Goal: Transaction & Acquisition: Purchase product/service

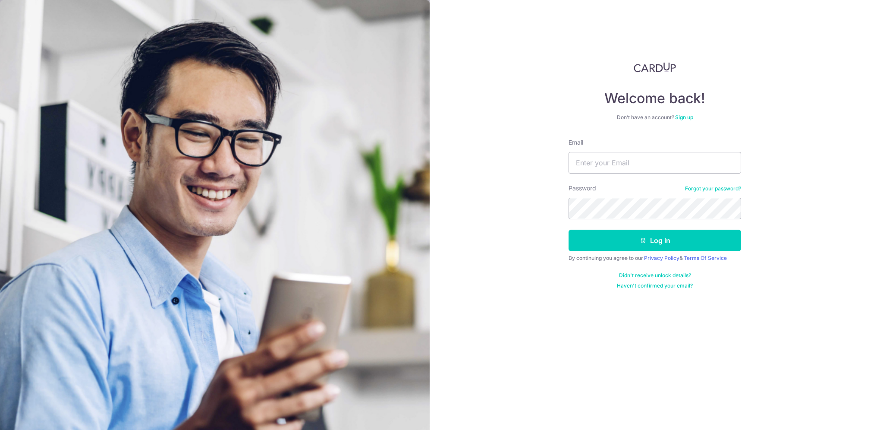
click at [690, 117] on link "Sign up" at bounding box center [684, 117] width 18 height 6
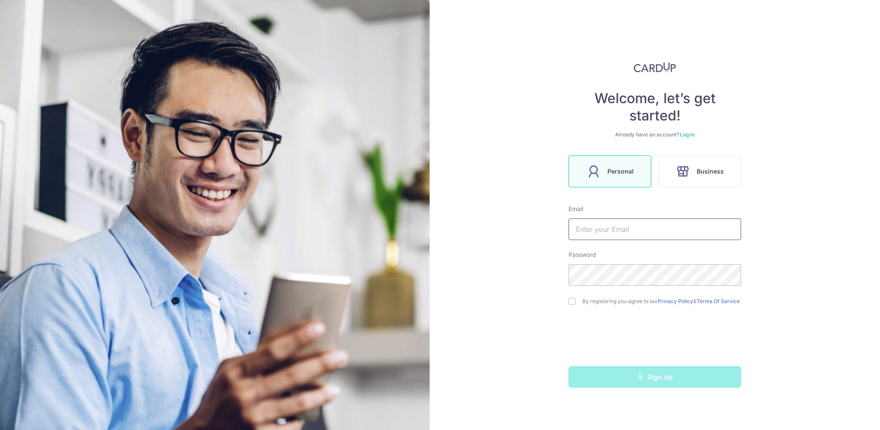
click at [648, 233] on input "text" at bounding box center [654, 229] width 173 height 22
type input "jennifer_khow@hotmail.com"
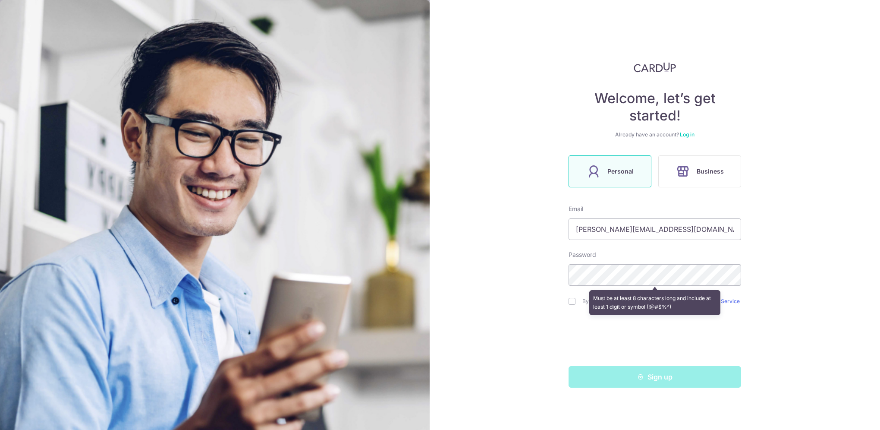
click at [826, 296] on div "Welcome, let’s get started! Already have an account? Log in Personal Business E…" at bounding box center [655, 215] width 450 height 430
click at [574, 303] on input "checkbox" at bounding box center [571, 301] width 7 height 7
checkbox input "true"
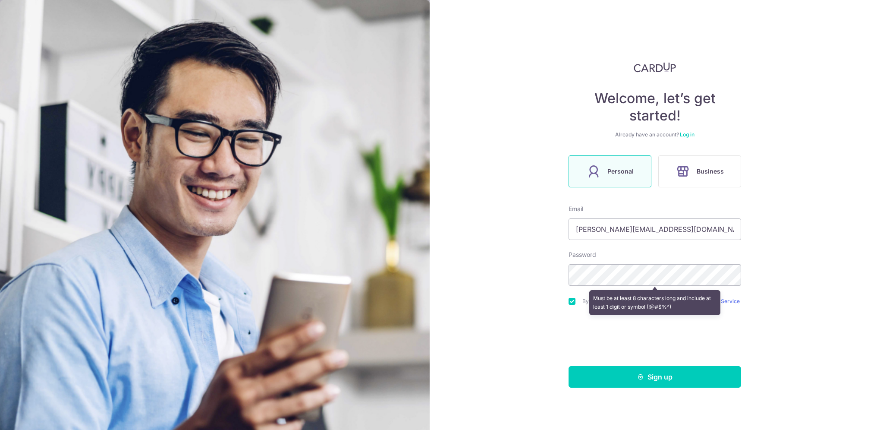
click at [811, 347] on div "Welcome, let’s get started! Already have an account? Log in Personal Business E…" at bounding box center [655, 215] width 450 height 430
click at [680, 380] on button "Sign up" at bounding box center [654, 377] width 173 height 22
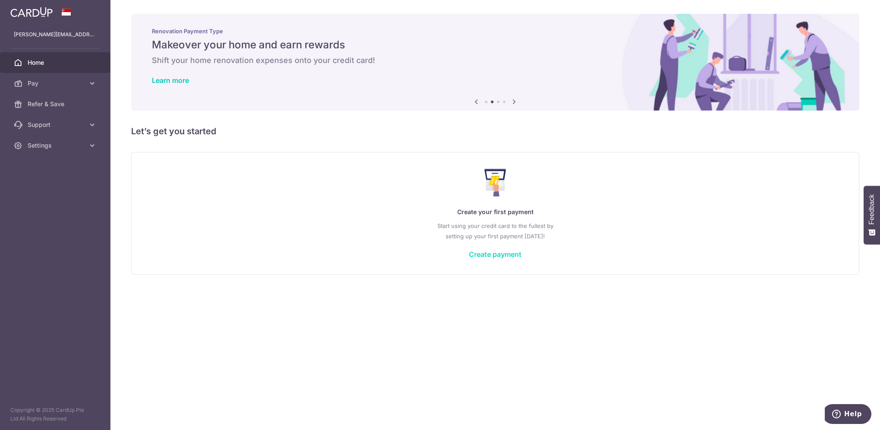
click at [486, 252] on link "Create payment" at bounding box center [495, 254] width 53 height 9
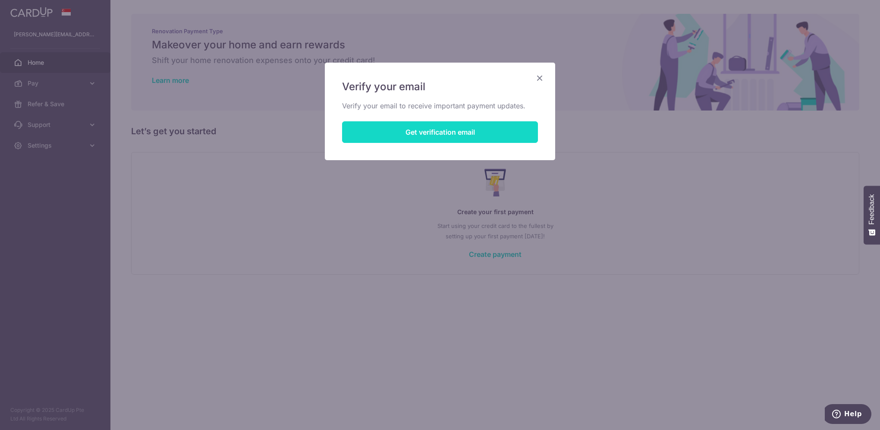
click at [411, 133] on button "Get verification email" at bounding box center [440, 132] width 196 height 22
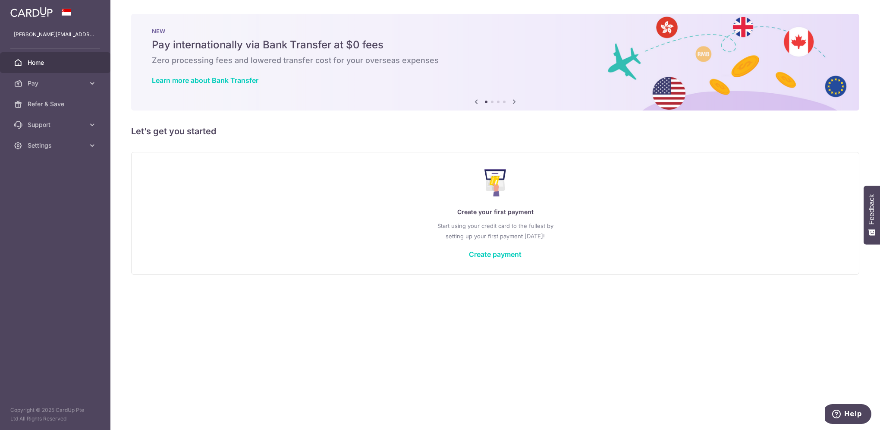
click at [514, 102] on icon at bounding box center [514, 101] width 10 height 11
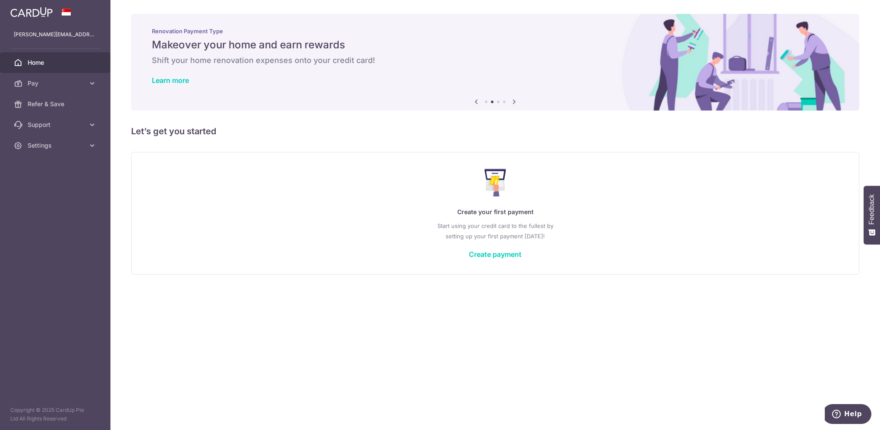
click at [514, 102] on icon at bounding box center [514, 101] width 10 height 11
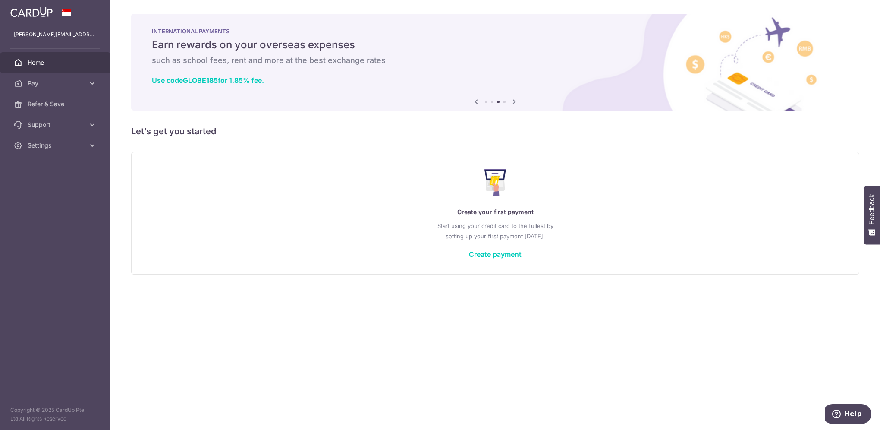
click at [514, 102] on icon at bounding box center [514, 101] width 10 height 11
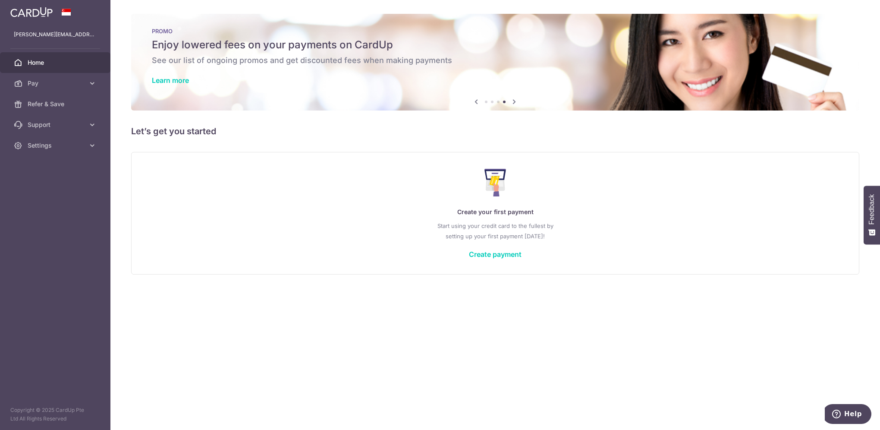
click at [514, 102] on icon at bounding box center [514, 101] width 10 height 11
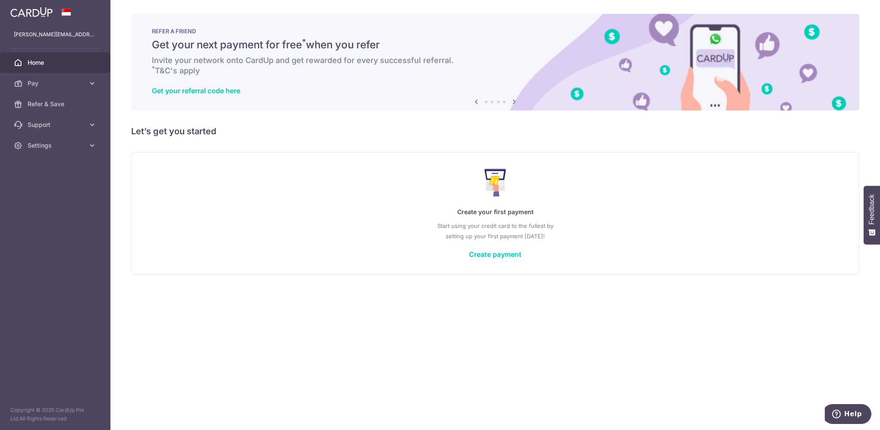
click at [514, 102] on icon at bounding box center [514, 101] width 10 height 11
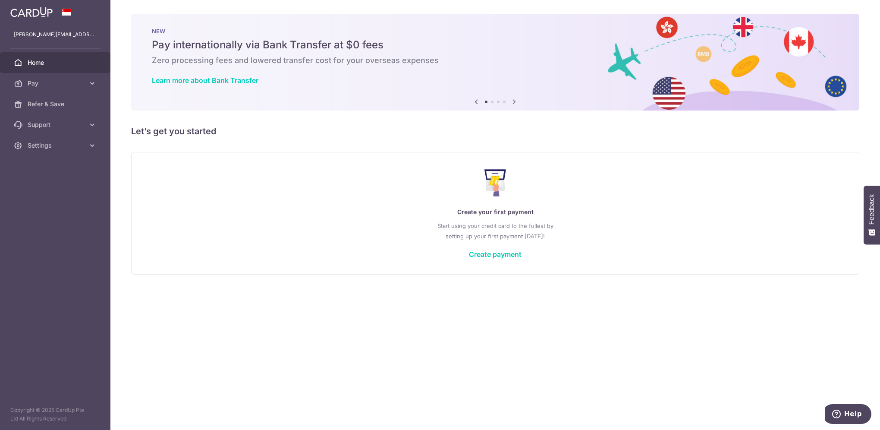
click at [514, 102] on icon at bounding box center [514, 101] width 10 height 11
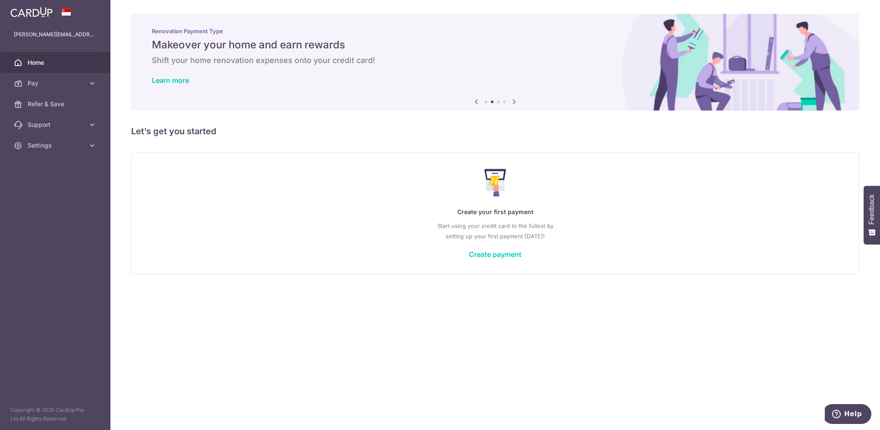
click at [514, 102] on icon at bounding box center [514, 101] width 10 height 11
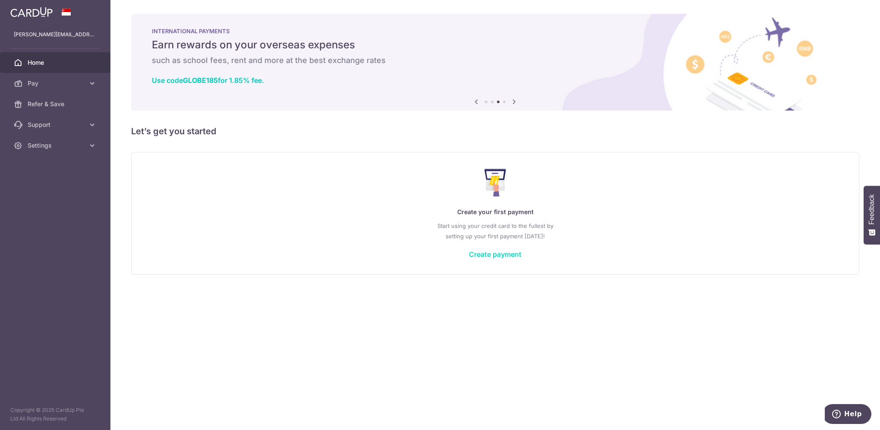
click at [481, 256] on link "Create payment" at bounding box center [495, 254] width 53 height 9
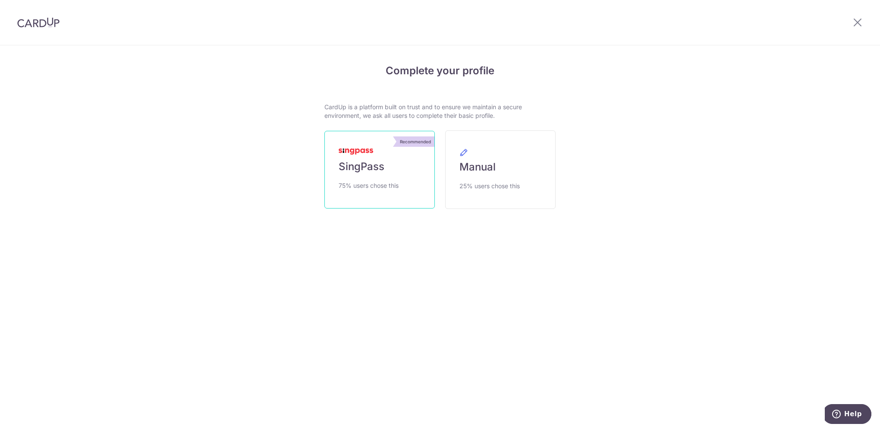
click at [370, 177] on link "Recommended SingPass 75% users chose this" at bounding box center [379, 170] width 110 height 78
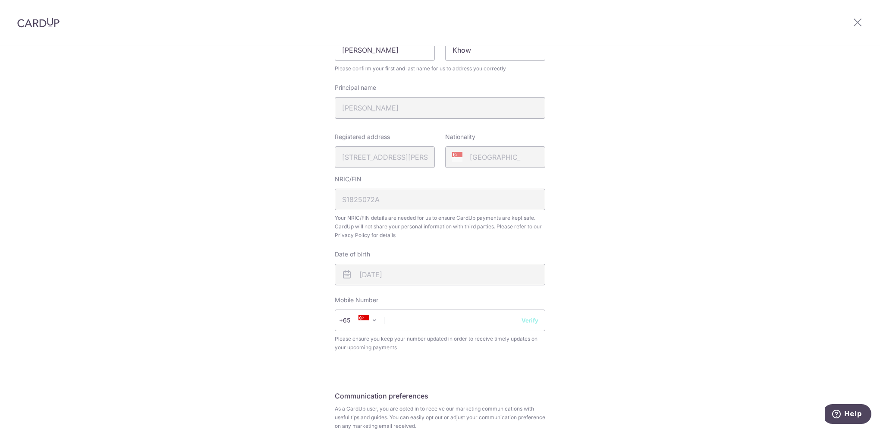
scroll to position [209, 0]
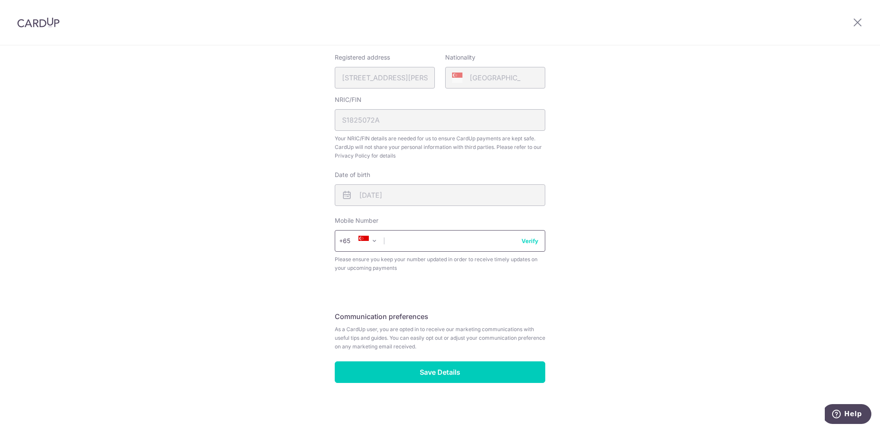
click at [424, 232] on input "text" at bounding box center [440, 241] width 210 height 22
type input "94360886"
click at [714, 268] on div "Review your details Your Details Please provide your full name as per your NRIC…" at bounding box center [440, 133] width 880 height 593
click at [530, 244] on button "Verify" at bounding box center [529, 240] width 17 height 9
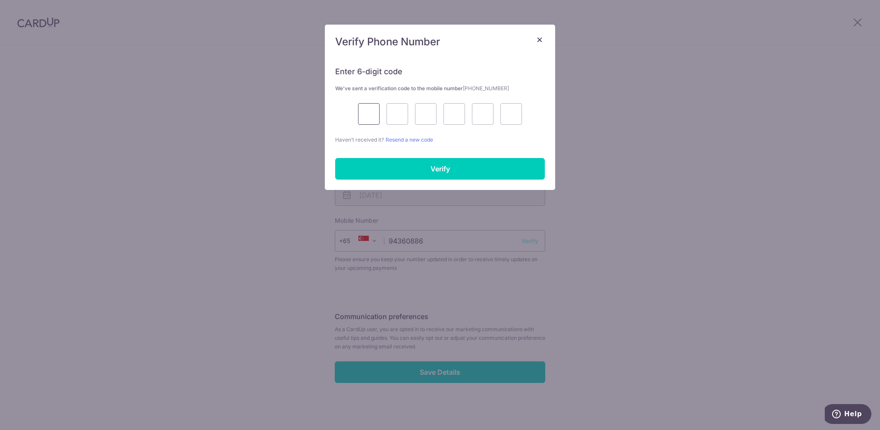
click at [363, 114] on div at bounding box center [440, 114] width 210 height 22
click at [365, 114] on input "text" at bounding box center [369, 114] width 22 height 22
type input "3"
type input "5"
type input "3"
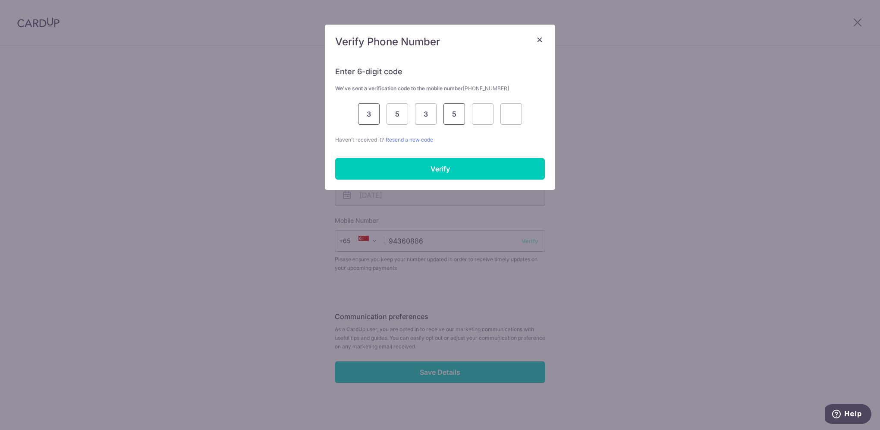
type input "5"
type input "0"
type input "2"
click at [546, 104] on div "Enter 6-digit code We’ve sent a verification code to the mobile number +6594360…" at bounding box center [440, 123] width 230 height 134
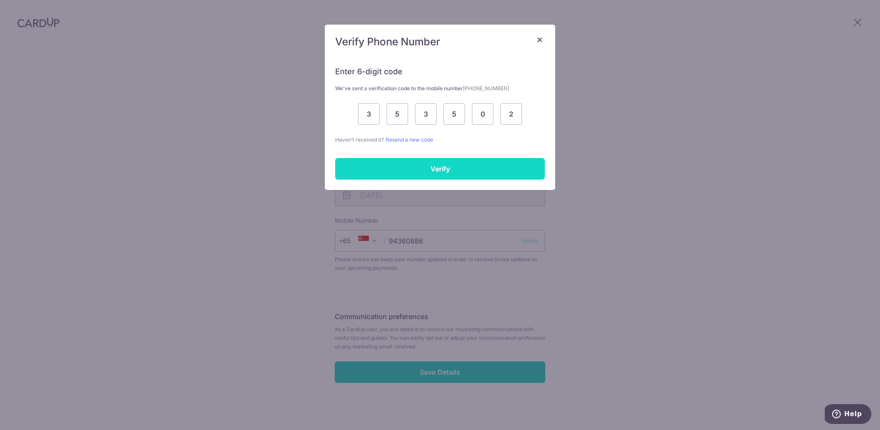
click at [465, 166] on input "Verify" at bounding box center [440, 169] width 210 height 22
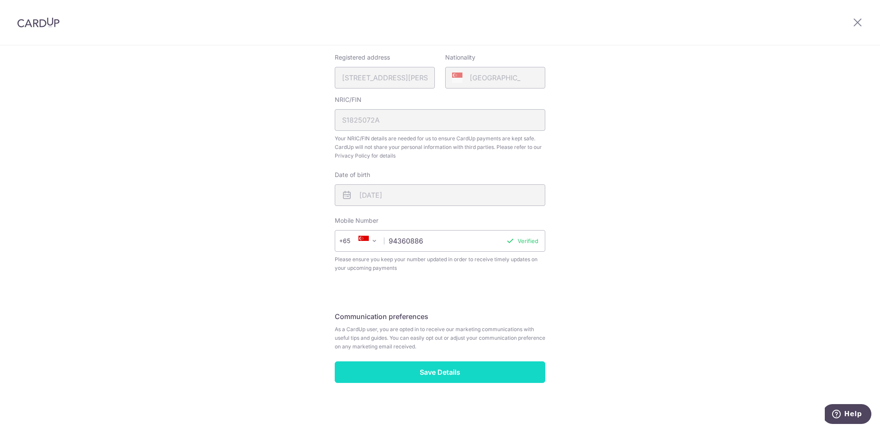
click at [448, 374] on input "Save Details" at bounding box center [440, 372] width 210 height 22
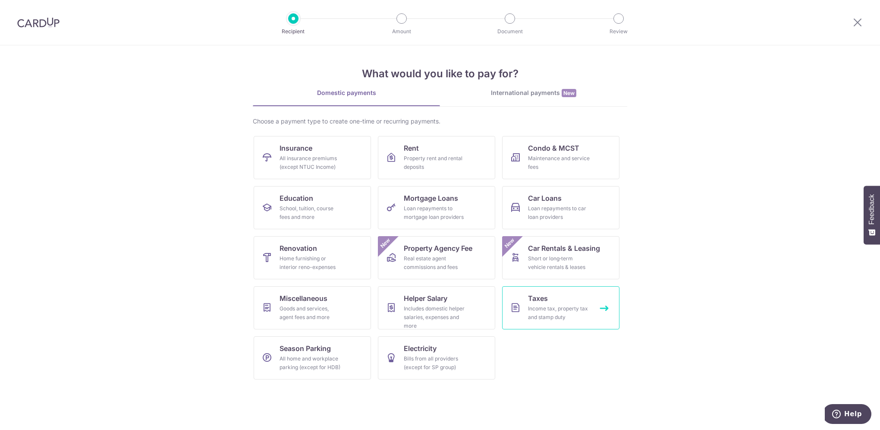
click at [553, 309] on div "Income tax, property tax and stamp duty" at bounding box center [559, 312] width 62 height 17
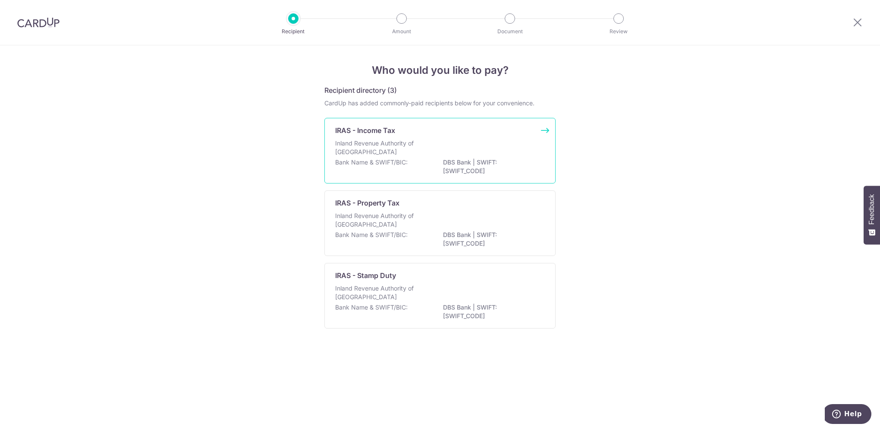
click at [395, 138] on div "IRAS - Income Tax Inland Revenue Authority of Singapore Bank Name & SWIFT/BIC: …" at bounding box center [439, 151] width 231 height 66
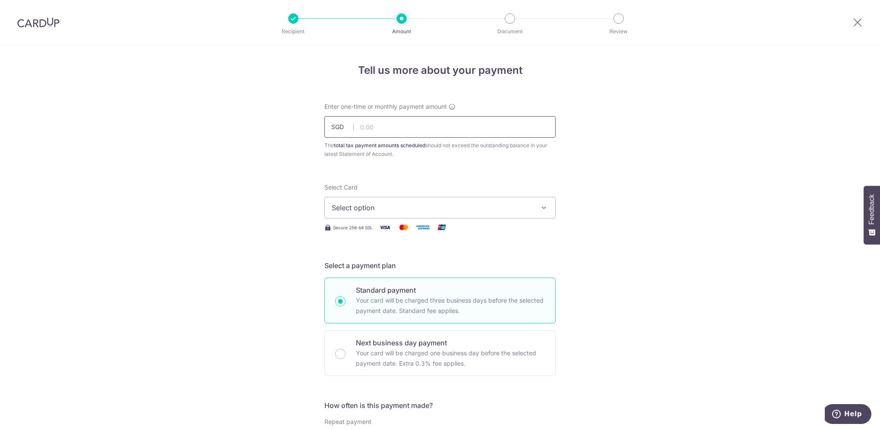
click at [386, 126] on input "text" at bounding box center [439, 127] width 231 height 22
paste input "2,873.88"
type input "2,873.88"
click at [473, 206] on span "Select option" at bounding box center [432, 207] width 201 height 10
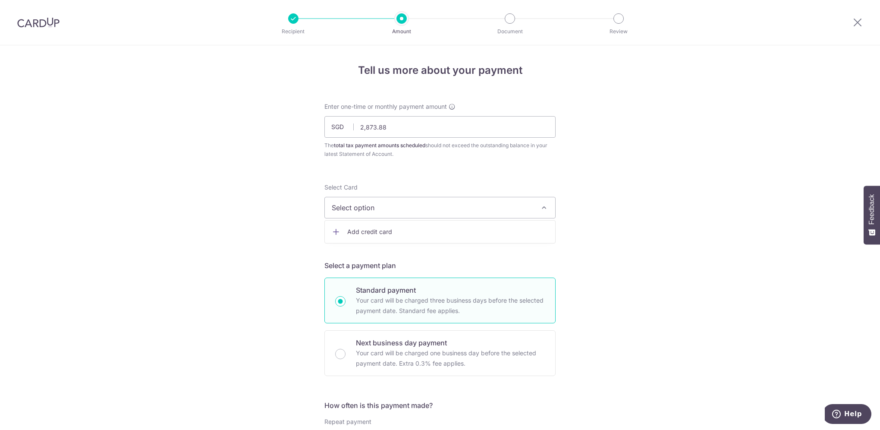
click at [445, 232] on span "Add credit card" at bounding box center [447, 231] width 201 height 9
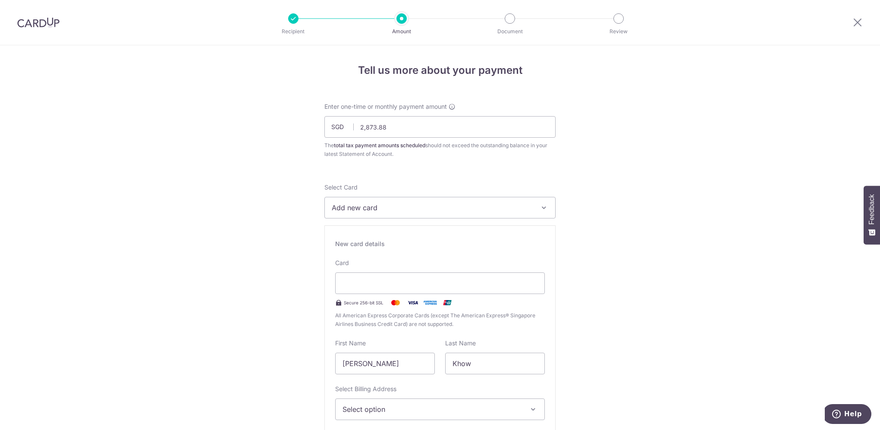
click at [438, 241] on div "New card details" at bounding box center [440, 243] width 210 height 9
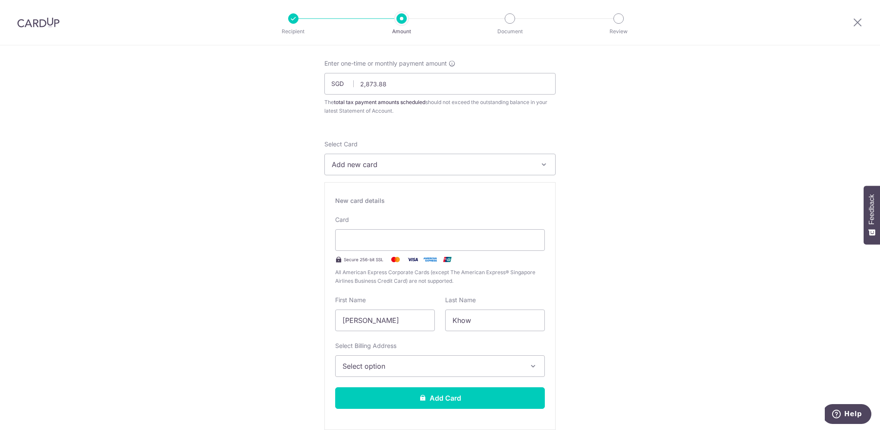
click at [409, 364] on span "Select option" at bounding box center [431, 366] width 179 height 10
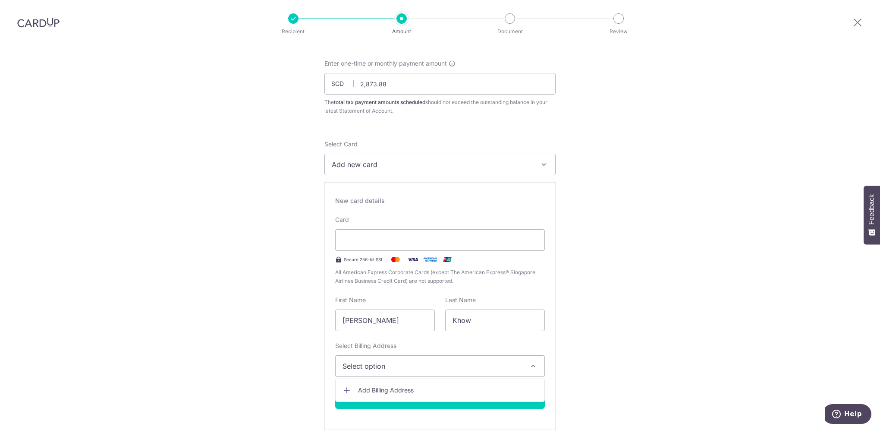
click at [403, 367] on span "Select option" at bounding box center [431, 366] width 179 height 10
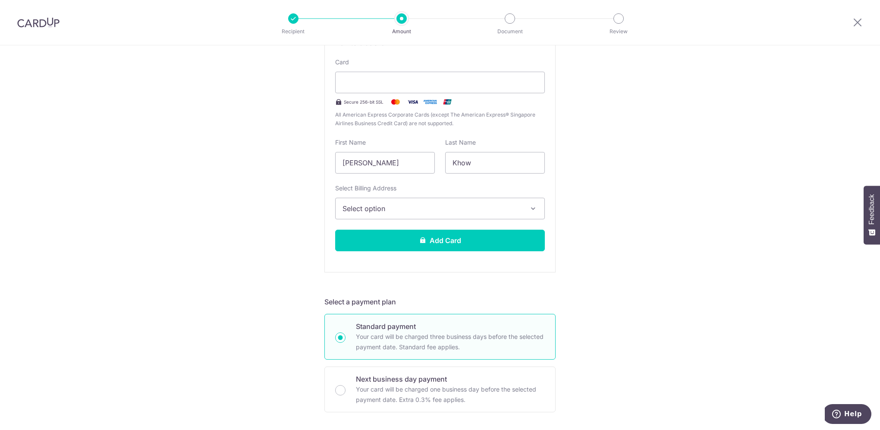
scroll to position [216, 0]
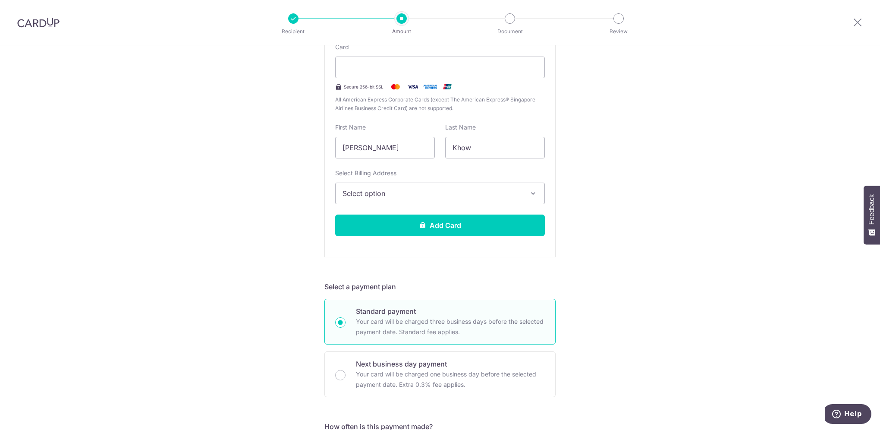
click at [420, 196] on span "Select option" at bounding box center [431, 193] width 179 height 10
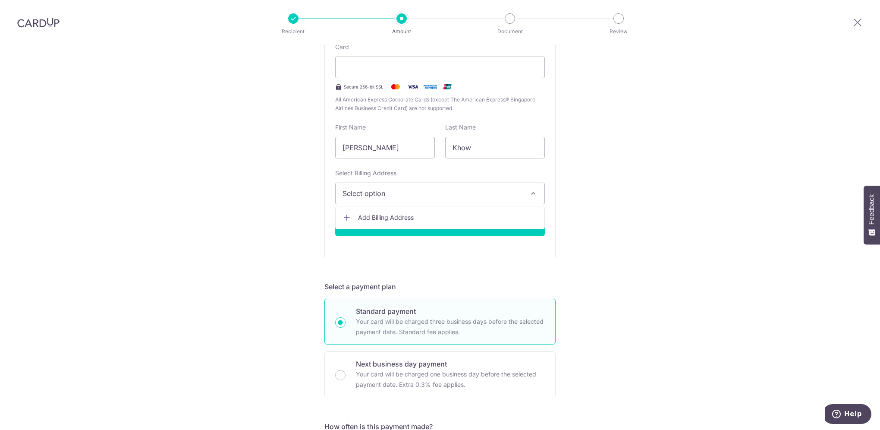
click at [399, 215] on span "Add Billing Address" at bounding box center [447, 217] width 179 height 9
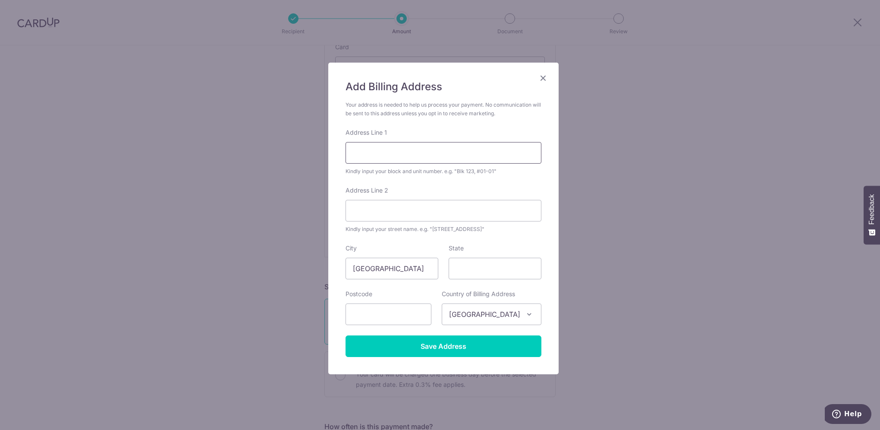
click at [386, 157] on input "Address Line 1" at bounding box center [443, 153] width 196 height 22
type input "5 Chu Yen Street, Singapore 669814"
type input "669814"
click at [494, 152] on input "5 Chu Yen Street, Singapore 669814" at bounding box center [443, 153] width 196 height 22
drag, startPoint x: 408, startPoint y: 152, endPoint x: 499, endPoint y: 149, distance: 90.2
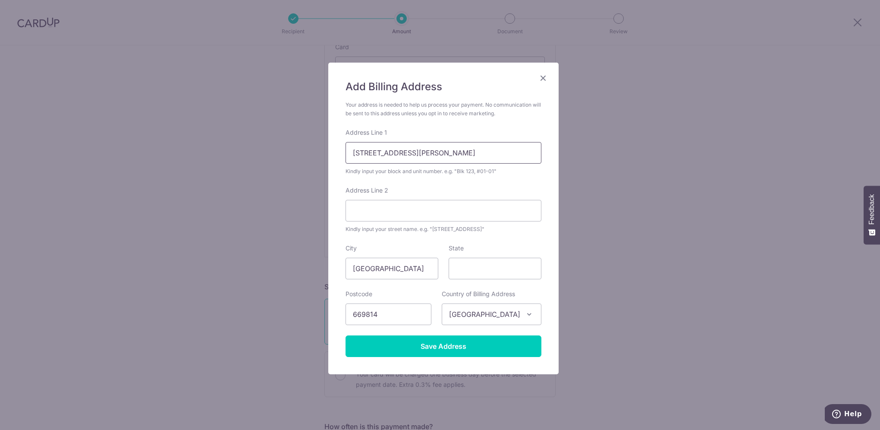
click at [498, 149] on input "5 Chu Yen Street, Singapore 669814" at bounding box center [443, 153] width 196 height 22
type input "5 Chu Yen Street"
click at [681, 182] on div "Add Billing Address Your address is needed to help us process your payment. No …" at bounding box center [440, 215] width 880 height 430
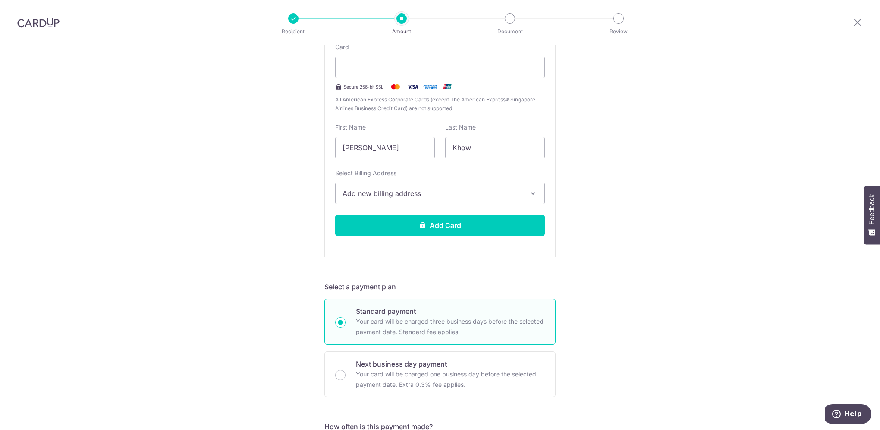
click at [467, 198] on button "Add new billing address" at bounding box center [440, 193] width 210 height 22
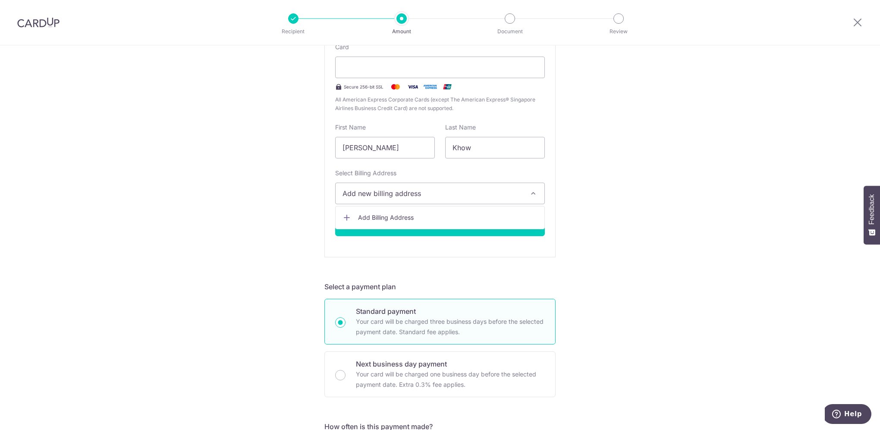
click at [449, 215] on span "Add Billing Address" at bounding box center [447, 217] width 179 height 9
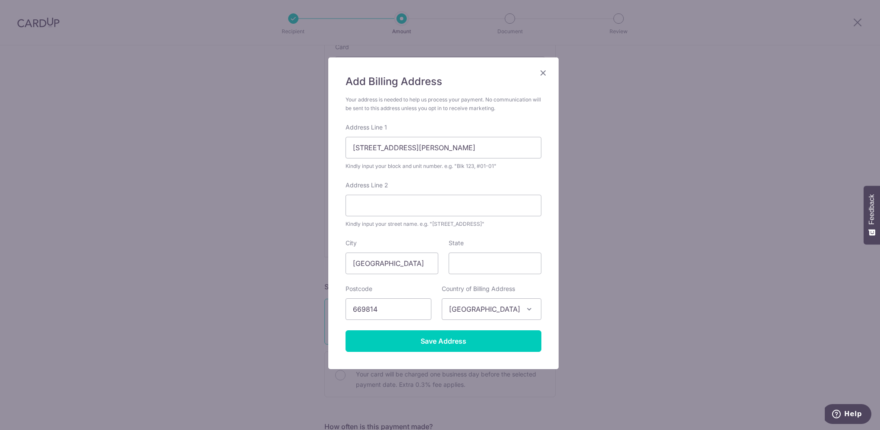
scroll to position [6, 0]
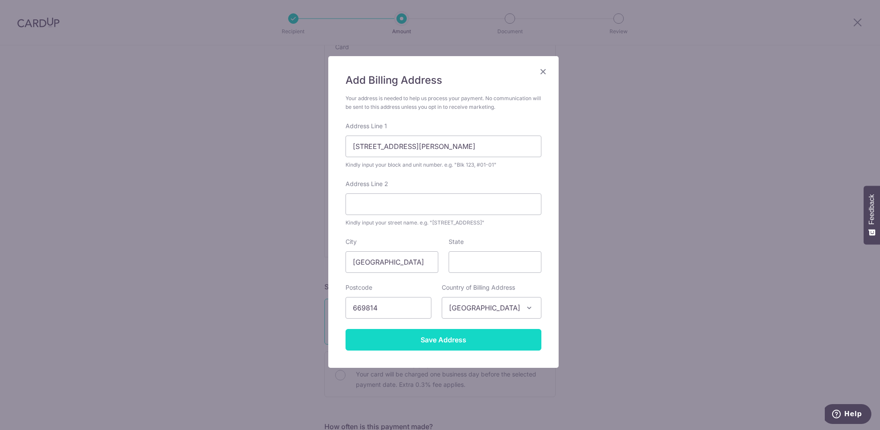
click at [440, 343] on input "Save Address" at bounding box center [443, 340] width 196 height 22
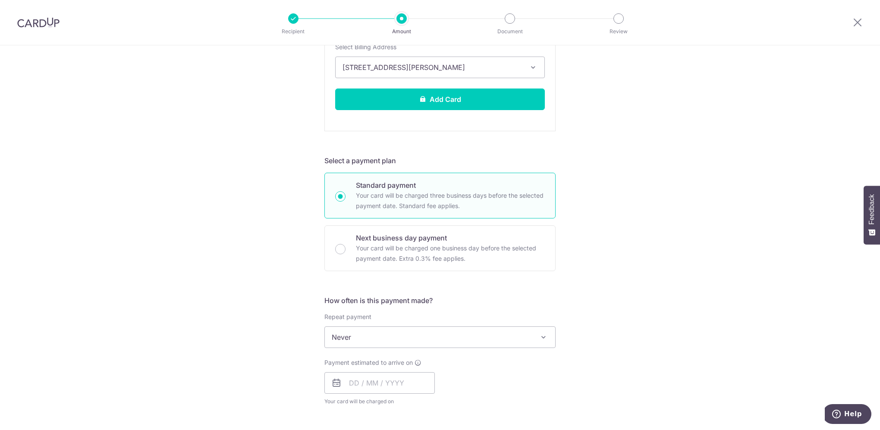
scroll to position [388, 0]
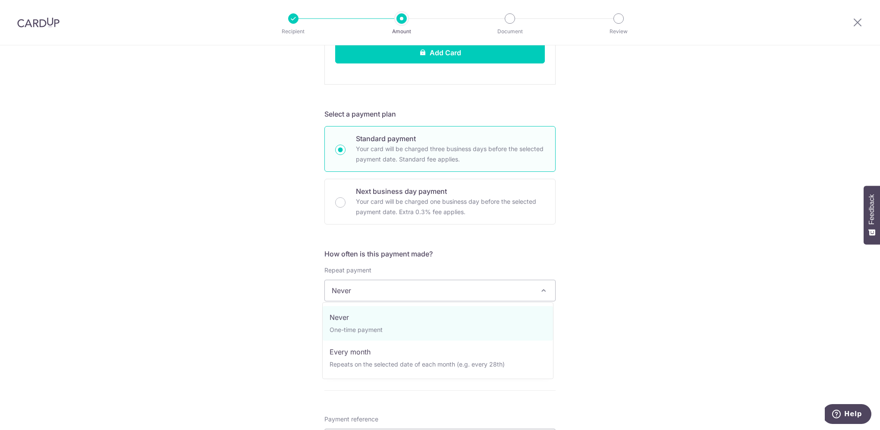
click at [521, 285] on span "Never" at bounding box center [440, 290] width 230 height 21
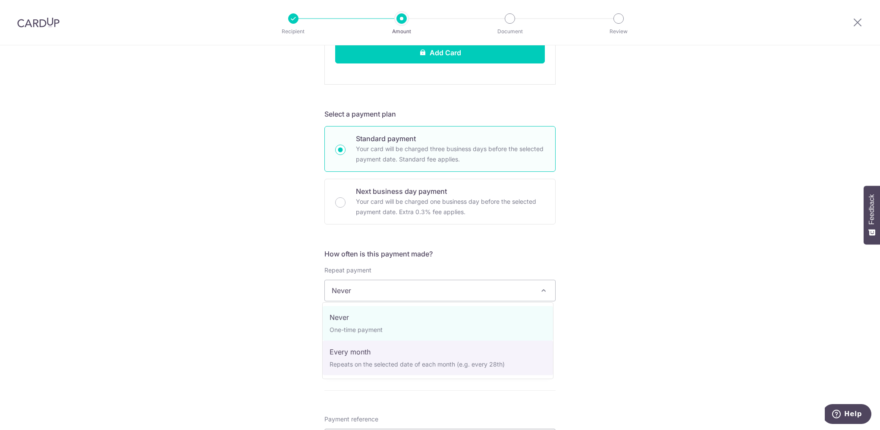
select select "3"
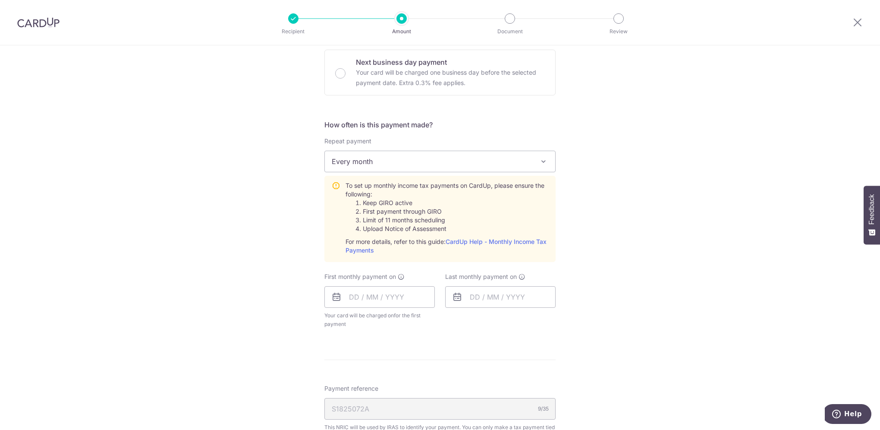
scroll to position [518, 0]
click at [495, 240] on link "CardUp Help - Monthly Income Tax Payments" at bounding box center [445, 245] width 201 height 16
click at [386, 292] on input "text" at bounding box center [379, 296] width 110 height 22
click at [678, 285] on div "Tell us more about your payment Enter one-time or monthly payment amount SGD 2,…" at bounding box center [440, 96] width 880 height 1136
click at [403, 294] on input "text" at bounding box center [379, 296] width 110 height 22
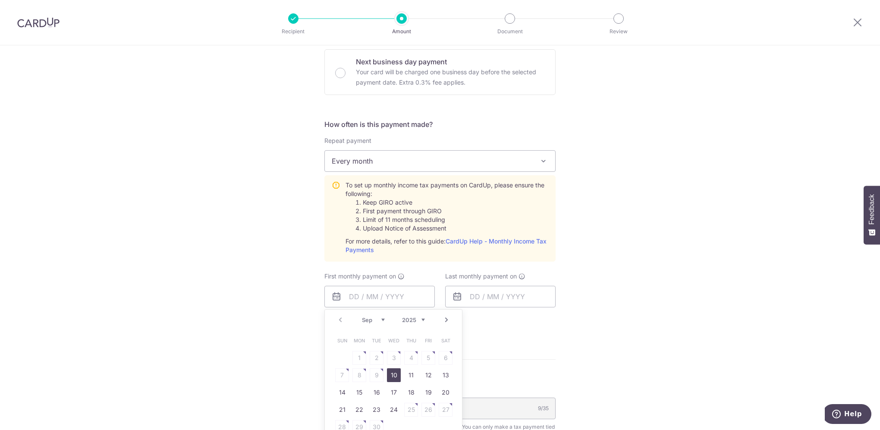
click at [379, 318] on select "Sep Oct Nov Dec" at bounding box center [373, 319] width 23 height 7
click at [380, 319] on select "Sep Oct Nov Dec" at bounding box center [373, 319] width 23 height 7
click at [624, 333] on div "Tell us more about your payment Enter one-time or monthly payment amount SGD 2,…" at bounding box center [440, 96] width 880 height 1136
click at [376, 296] on input "text" at bounding box center [379, 296] width 110 height 22
click at [645, 287] on div "Tell us more about your payment Enter one-time or monthly payment amount SGD 2,…" at bounding box center [440, 96] width 880 height 1136
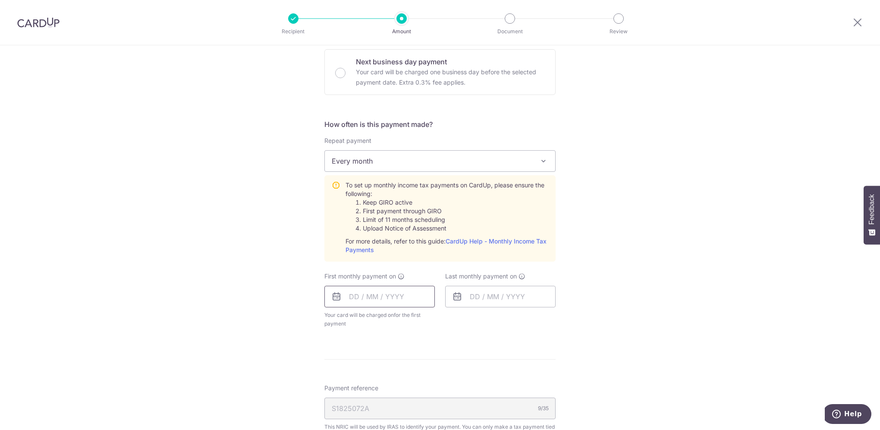
click at [345, 294] on input "text" at bounding box center [379, 296] width 110 height 22
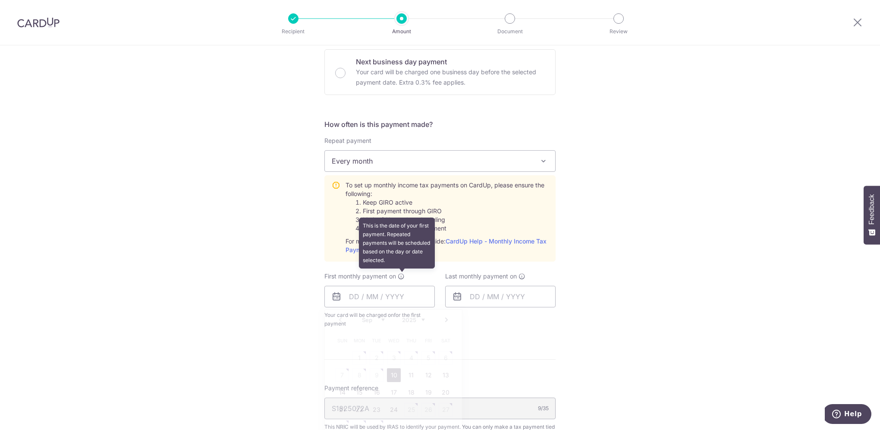
click at [401, 275] on icon at bounding box center [401, 276] width 7 height 7
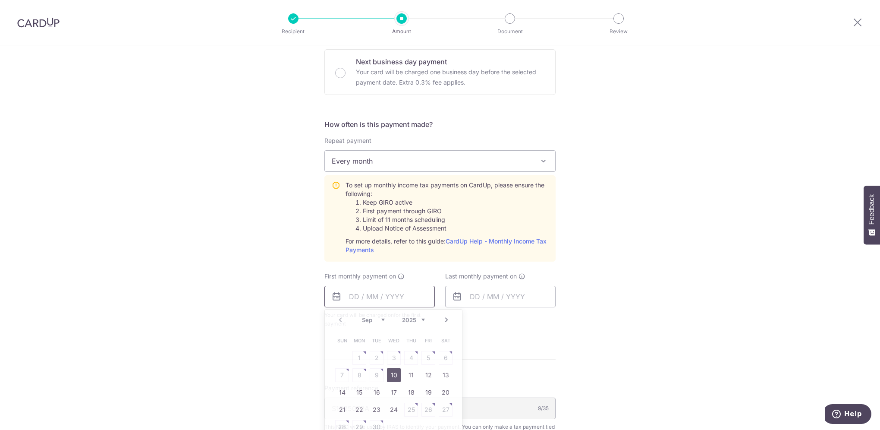
click at [361, 295] on input "text" at bounding box center [379, 296] width 110 height 22
click at [380, 318] on select "Sep Oct Nov Dec" at bounding box center [373, 319] width 23 height 7
click at [382, 316] on select "Sep Oct Nov Dec" at bounding box center [373, 319] width 23 height 7
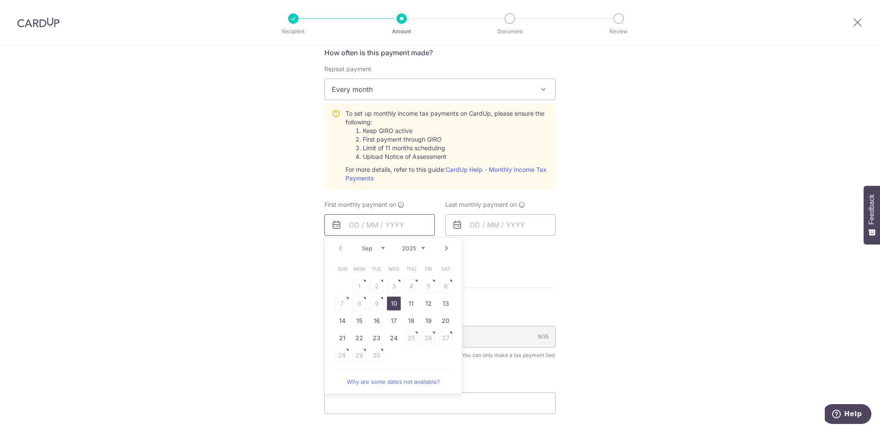
scroll to position [604, 0]
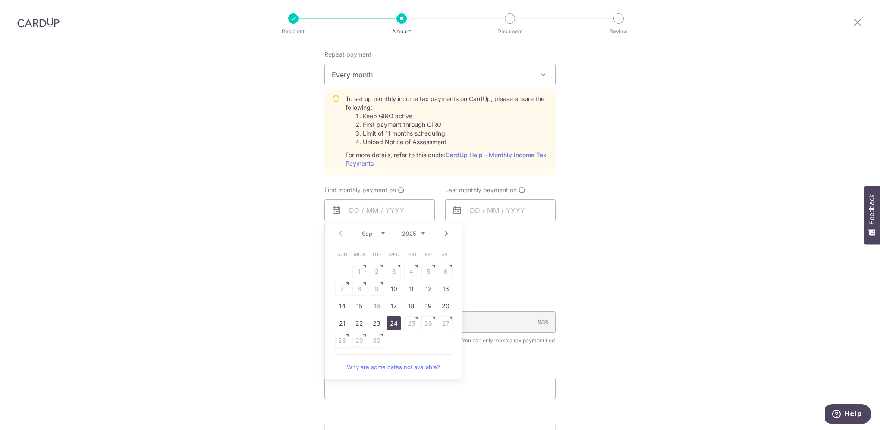
click at [392, 323] on link "24" at bounding box center [394, 323] width 14 height 14
type input "[DATE]"
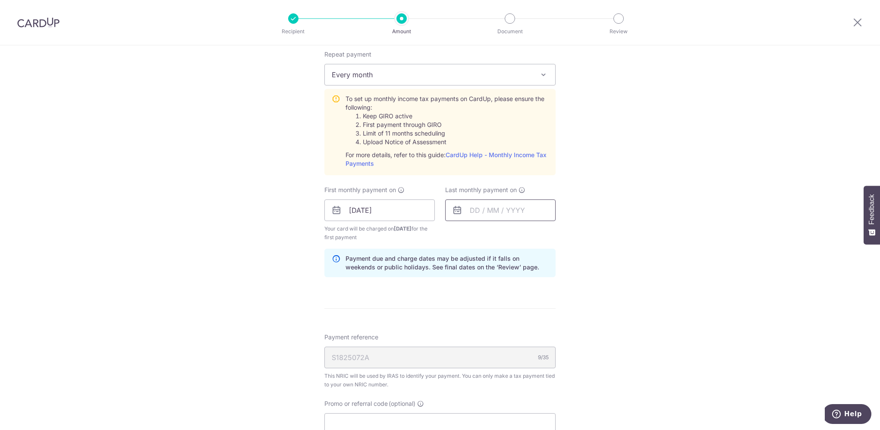
click at [482, 210] on input "text" at bounding box center [500, 210] width 110 height 22
click at [544, 231] on div "Prev Next Sep Oct Nov Dec 2025 2026" at bounding box center [513, 233] width 137 height 21
click at [541, 231] on select "2025 2026" at bounding box center [534, 233] width 23 height 7
click at [504, 230] on div "Jan Feb Mar Apr May Jun Jul Aug Sep Oct 2025 2026" at bounding box center [514, 233] width 63 height 7
click at [502, 231] on select "Jan Feb Mar Apr May Jun [DATE] Aug Sep Oct" at bounding box center [494, 233] width 23 height 7
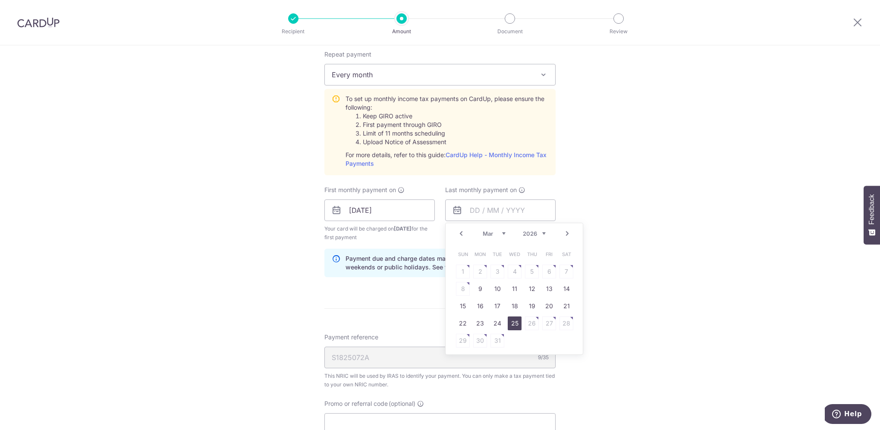
click at [512, 323] on link "25" at bounding box center [515, 323] width 14 height 14
type input "[DATE]"
click at [520, 314] on form "Enter one-time or monthly payment amount SGD 2,873.88 2873.88 The total tax pay…" at bounding box center [439, 35] width 231 height 1074
click at [649, 238] on div "Tell us more about your payment Enter one-time or monthly payment amount SGD 2,…" at bounding box center [440, 27] width 880 height 1171
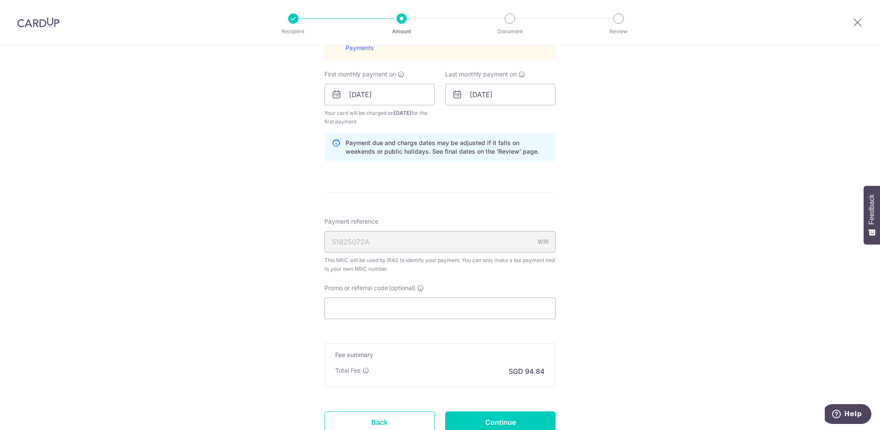
scroll to position [733, 0]
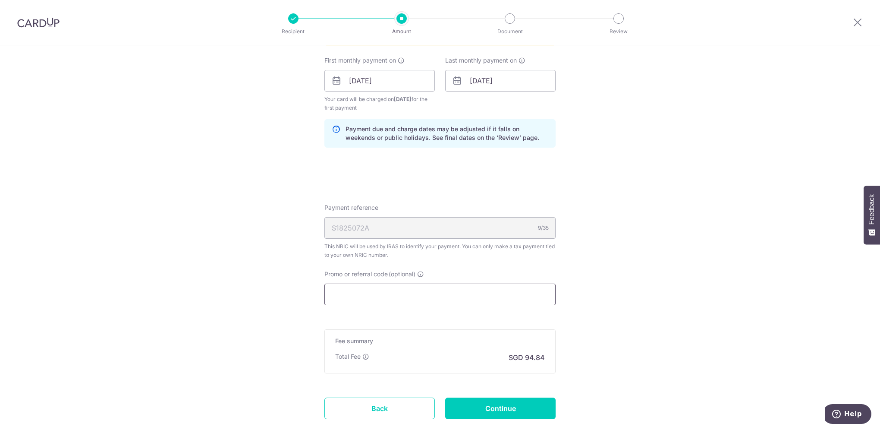
click at [473, 298] on input "Promo or referral code (optional)" at bounding box center [439, 294] width 231 height 22
click at [409, 291] on input "Promo or referral code (optional)" at bounding box center [439, 294] width 231 height 22
paste input "OCBCTAX173"
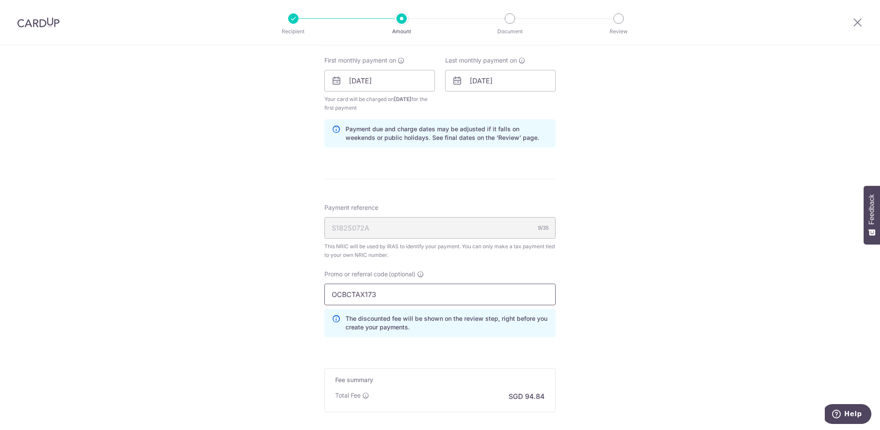
type input "OCBCTAX173"
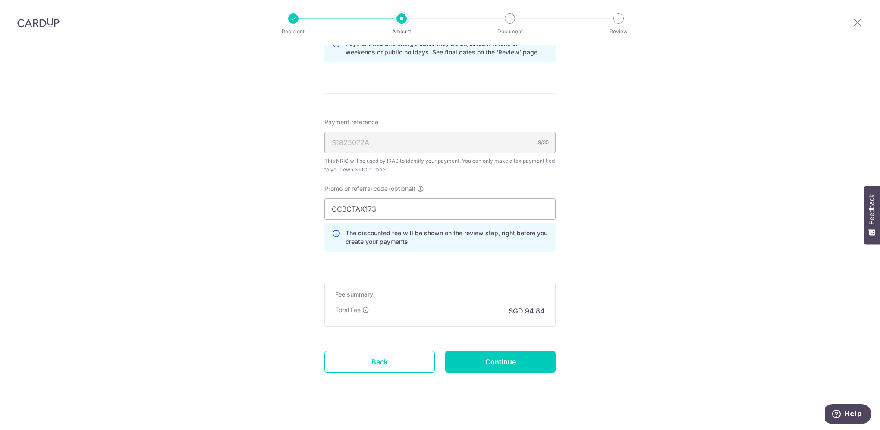
scroll to position [824, 0]
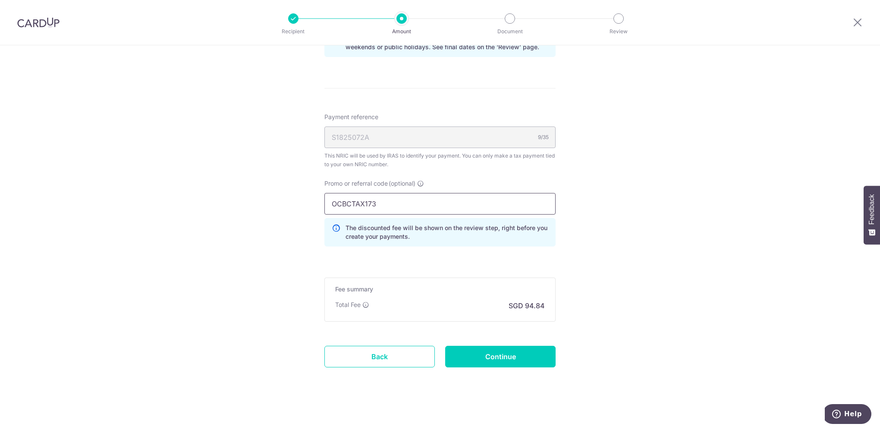
drag, startPoint x: 410, startPoint y: 204, endPoint x: 323, endPoint y: 202, distance: 86.7
click at [324, 202] on input "OCBCTAX173" at bounding box center [439, 204] width 231 height 22
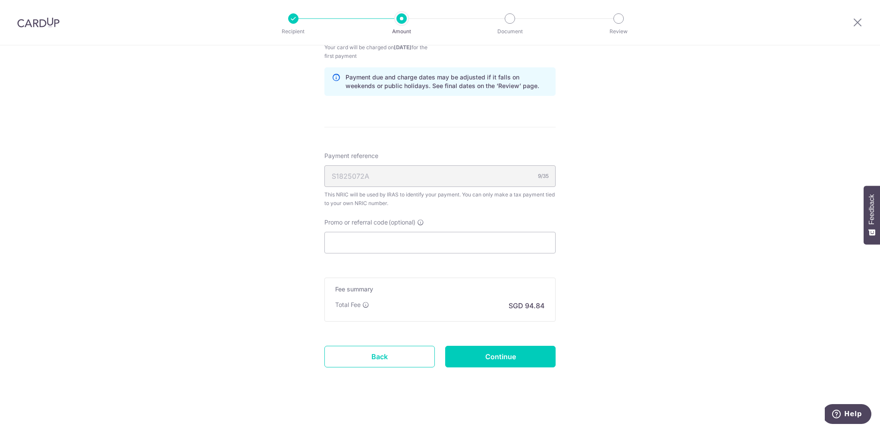
click at [402, 240] on input "Promo or referral code (optional)" at bounding box center [439, 243] width 231 height 22
paste input "OCBCTAX173"
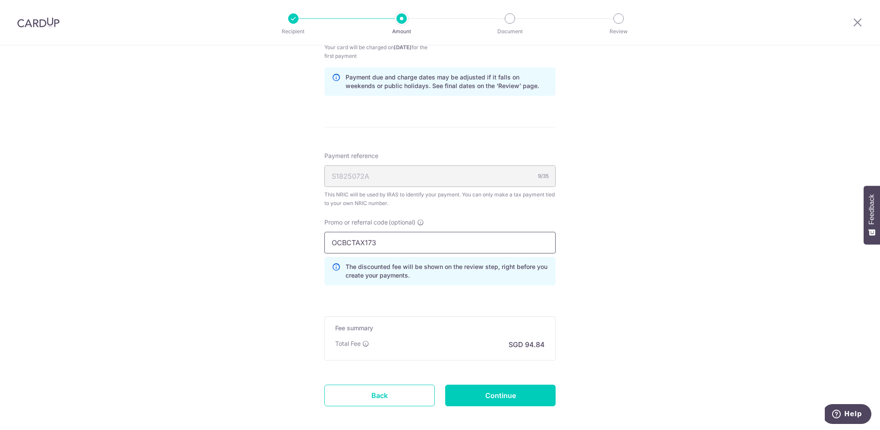
type input "OCBCTAX173"
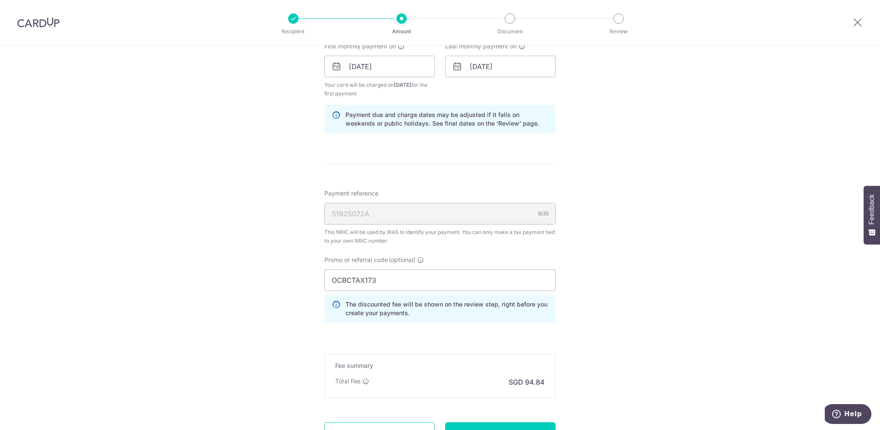
scroll to position [824, 0]
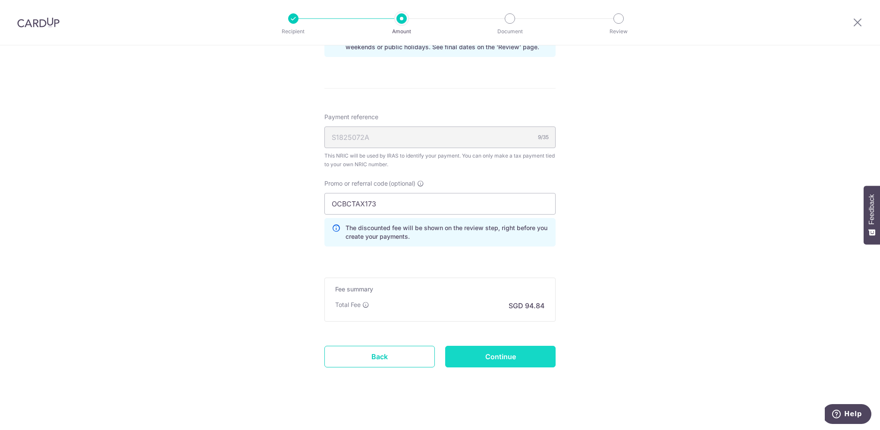
click at [516, 360] on input "Continue" at bounding box center [500, 356] width 110 height 22
type input "Create Schedule"
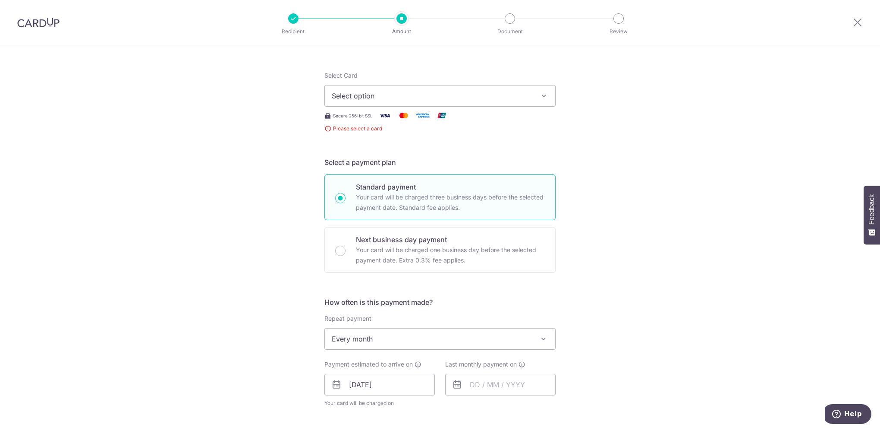
scroll to position [18, 0]
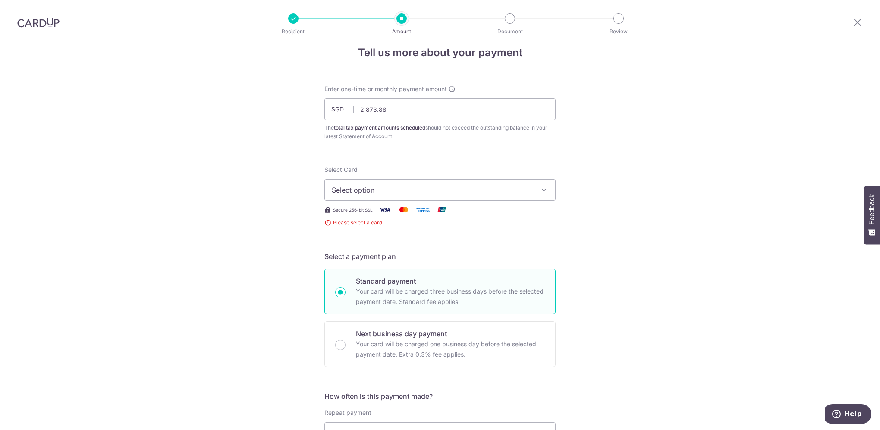
click at [523, 186] on span "Select option" at bounding box center [432, 190] width 201 height 10
click at [467, 211] on span "Add credit card" at bounding box center [447, 214] width 201 height 9
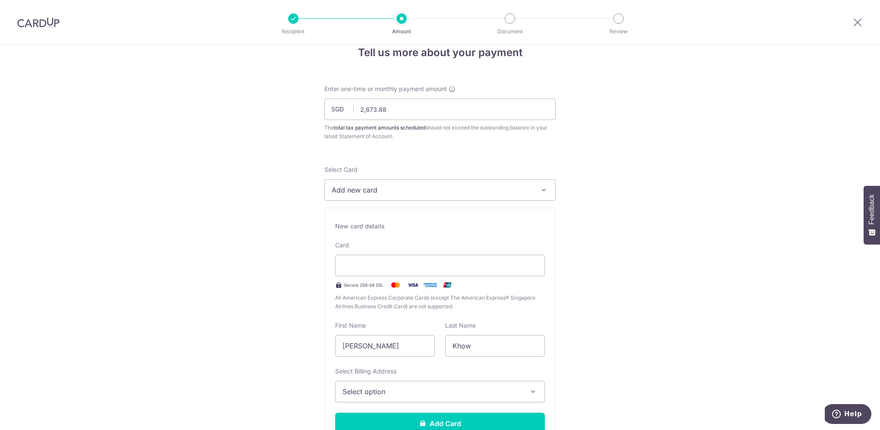
click at [412, 350] on input "[PERSON_NAME]" at bounding box center [385, 346] width 100 height 22
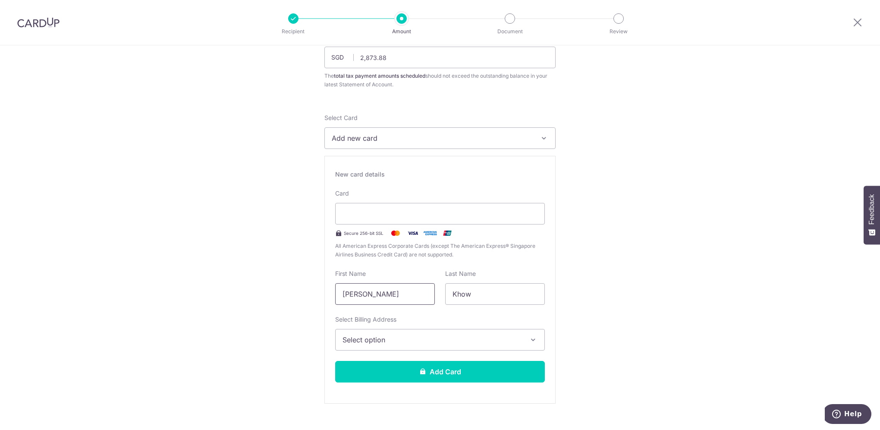
scroll to position [147, 0]
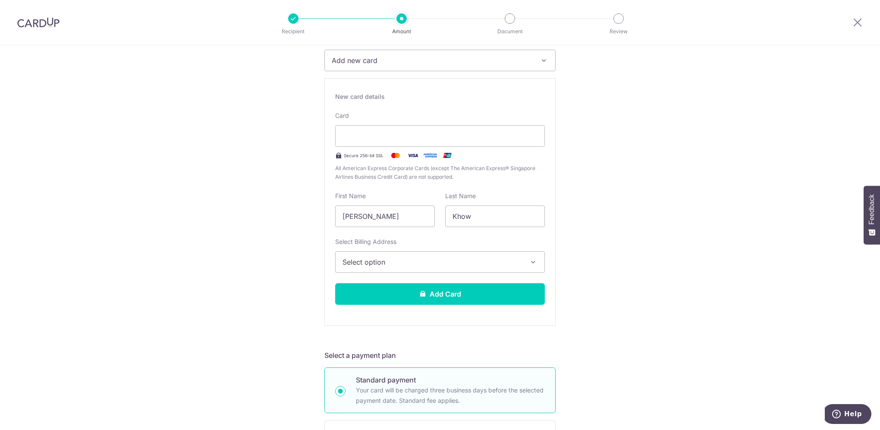
click at [401, 263] on span "Select option" at bounding box center [431, 262] width 179 height 10
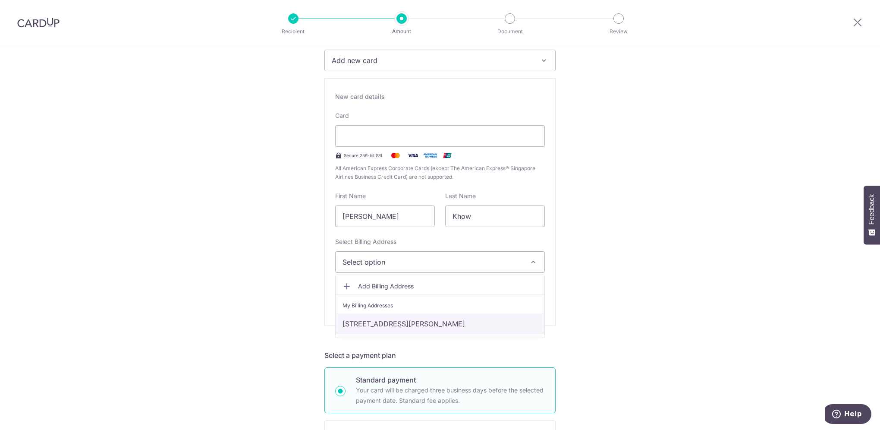
click at [389, 323] on link "[STREET_ADDRESS][PERSON_NAME]" at bounding box center [440, 323] width 209 height 21
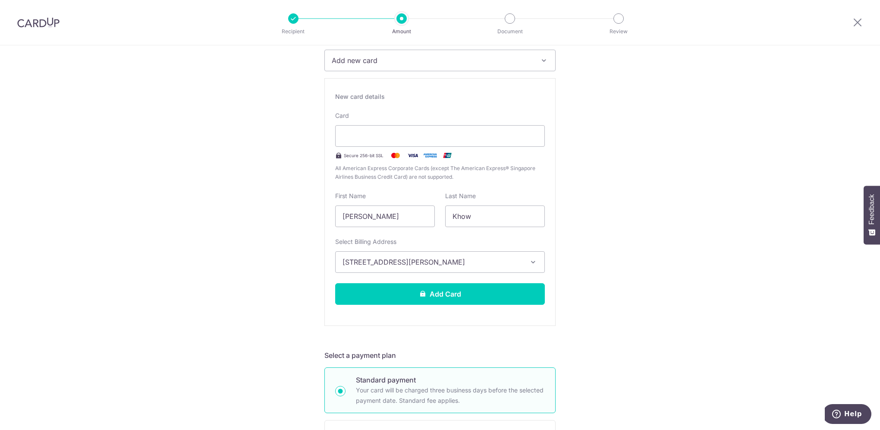
drag, startPoint x: 378, startPoint y: 214, endPoint x: 323, endPoint y: 213, distance: 54.8
click at [324, 213] on div "New card details Card Secure 256-bit SSL All American Express Corporate Cards (…" at bounding box center [439, 202] width 231 height 248
type input "j"
drag, startPoint x: 373, startPoint y: 213, endPoint x: 345, endPoint y: 215, distance: 28.1
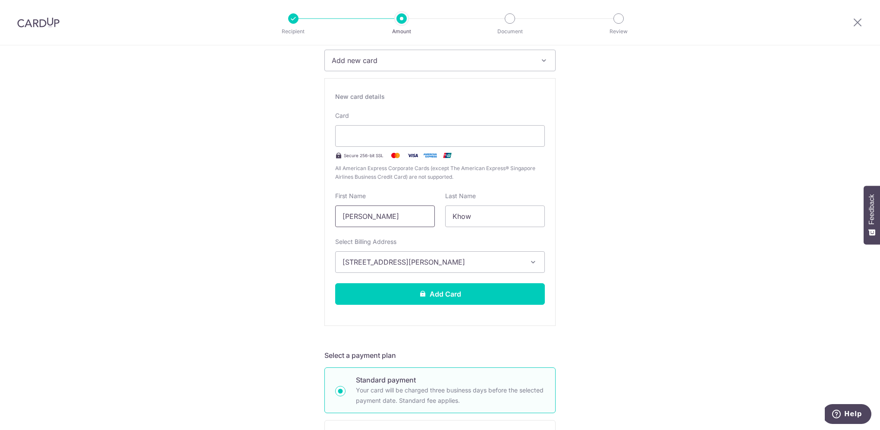
click at [345, 215] on input "JENNIFER C P" at bounding box center [385, 216] width 100 height 22
type input "Jennifer C P"
click at [463, 295] on button "Add Card" at bounding box center [440, 294] width 210 height 22
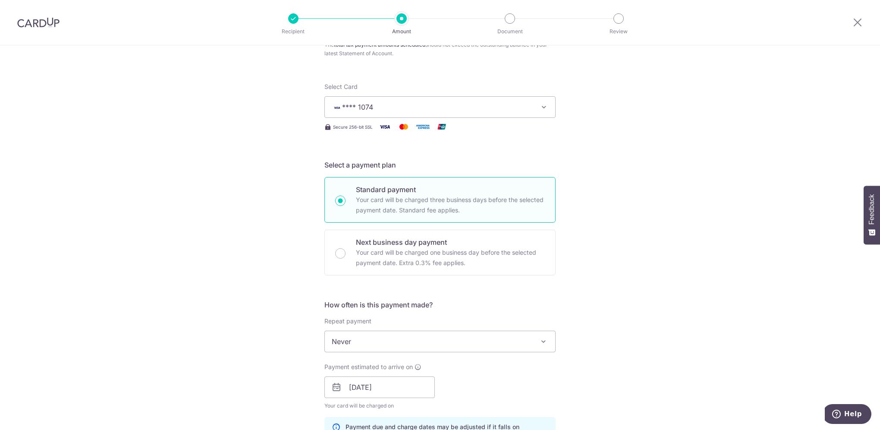
scroll to position [173, 0]
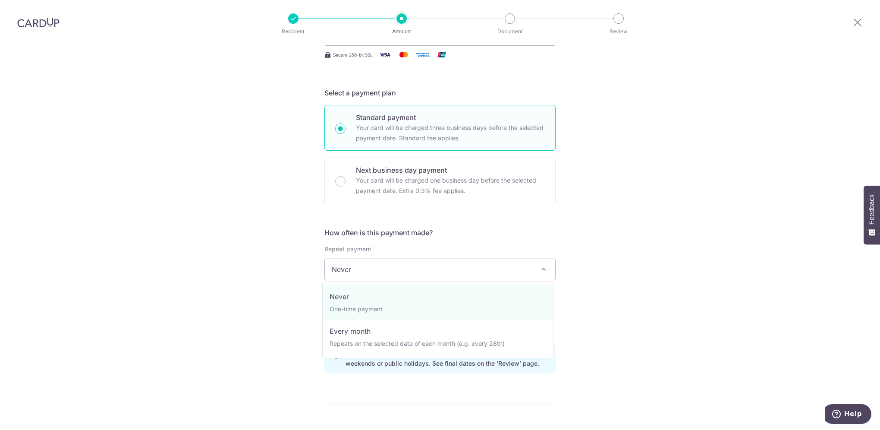
click at [542, 269] on span at bounding box center [543, 269] width 10 height 10
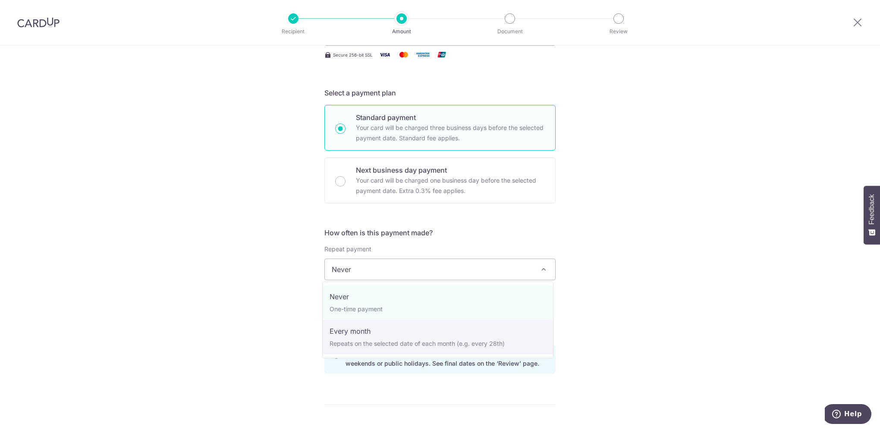
select select "3"
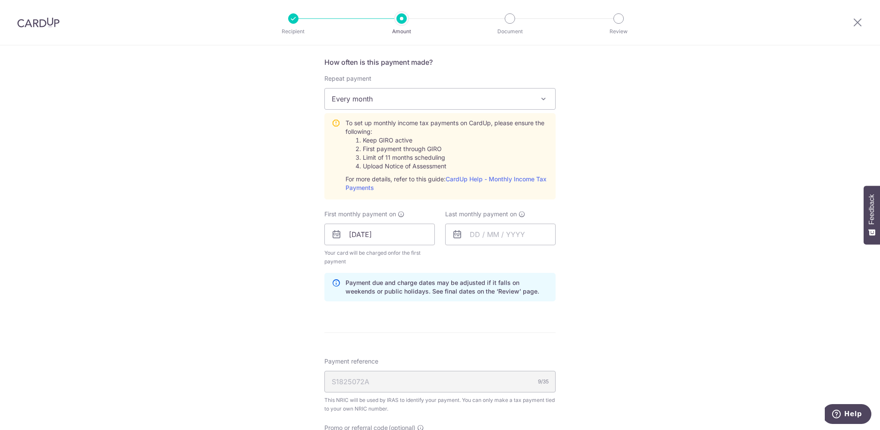
scroll to position [345, 0]
click at [503, 234] on input "text" at bounding box center [500, 232] width 110 height 22
click at [502, 255] on select "Sep Oct Nov Dec" at bounding box center [494, 255] width 23 height 7
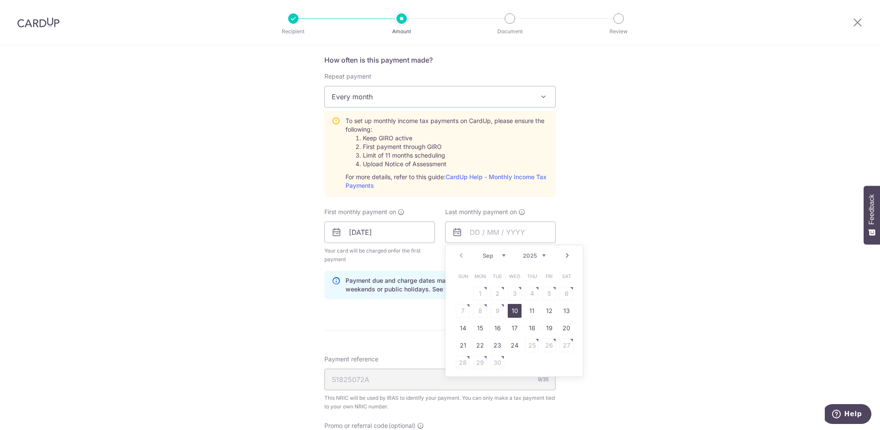
click at [539, 252] on select "2025 2026" at bounding box center [534, 255] width 23 height 7
click at [500, 254] on select "Jan Feb Mar Apr May Jun [DATE] Aug Sep Oct" at bounding box center [494, 255] width 23 height 7
click at [514, 340] on link "25" at bounding box center [515, 345] width 14 height 14
type input "[DATE]"
click at [659, 300] on div "Tell us more about your payment Enter one-time or monthly payment amount SGD 2,…" at bounding box center [440, 167] width 880 height 935
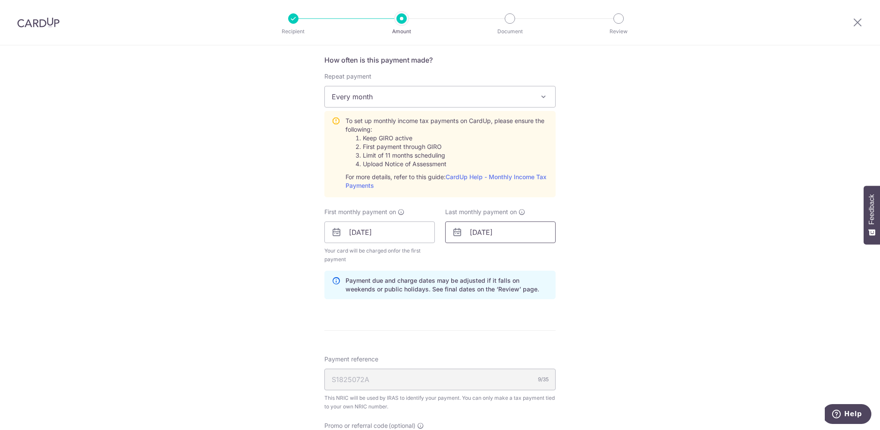
click at [511, 232] on input "[DATE]" at bounding box center [500, 232] width 110 height 22
click at [687, 243] on div "Tell us more about your payment Enter one-time or monthly payment amount SGD 2,…" at bounding box center [440, 167] width 880 height 935
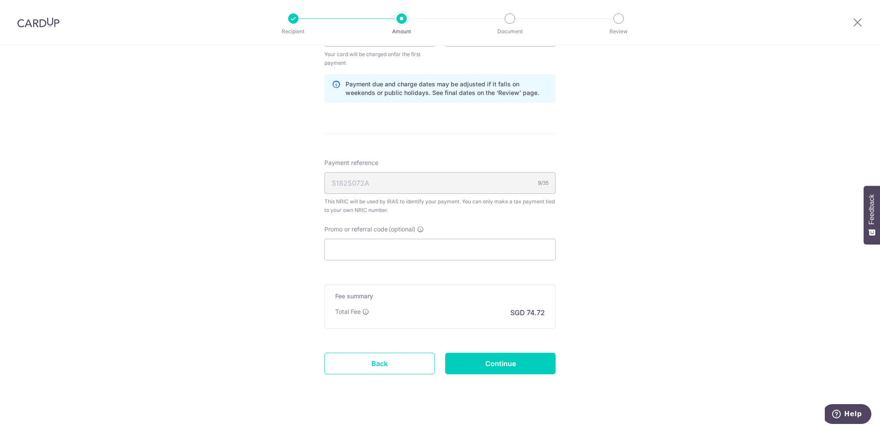
scroll to position [549, 0]
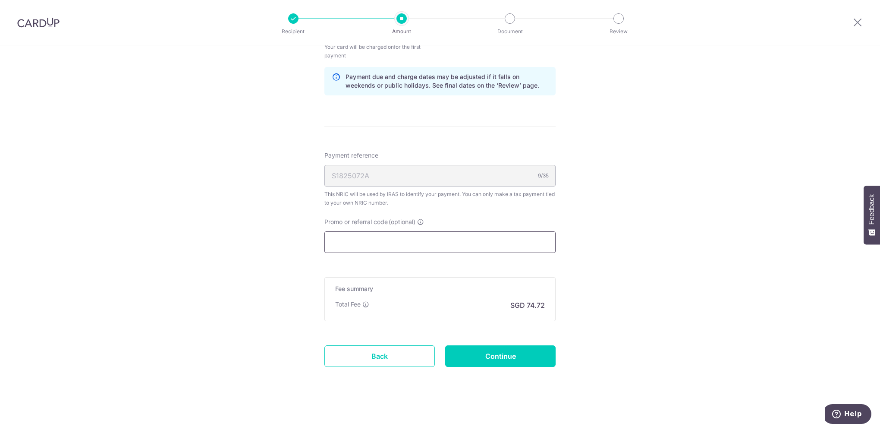
click at [423, 245] on input "Promo or referral code (optional)" at bounding box center [439, 242] width 231 height 22
paste input "OCBCTAX173"
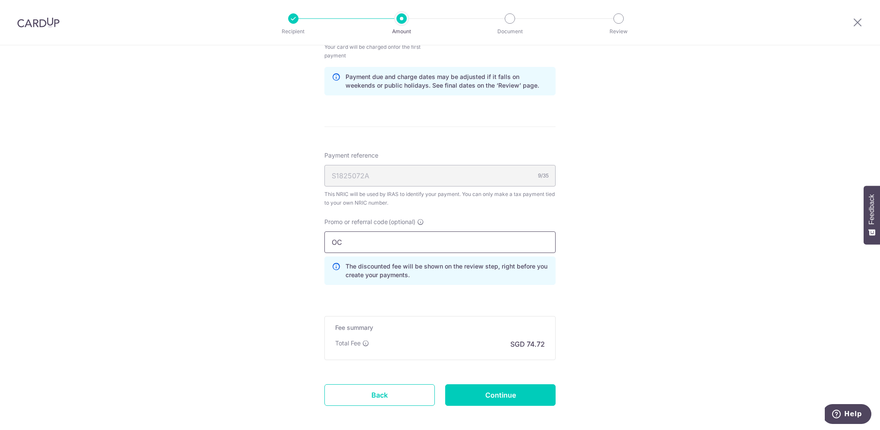
type input "O"
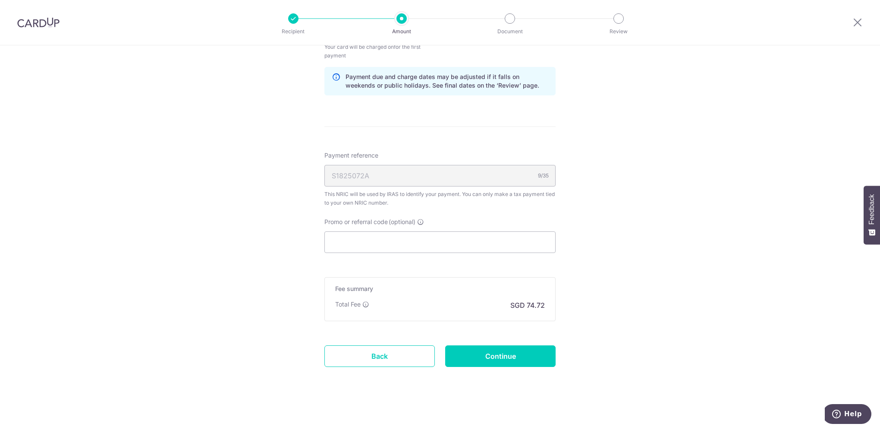
click at [458, 244] on input "Promo or referral code (optional)" at bounding box center [439, 242] width 231 height 22
paste input "OCBCTAX173"
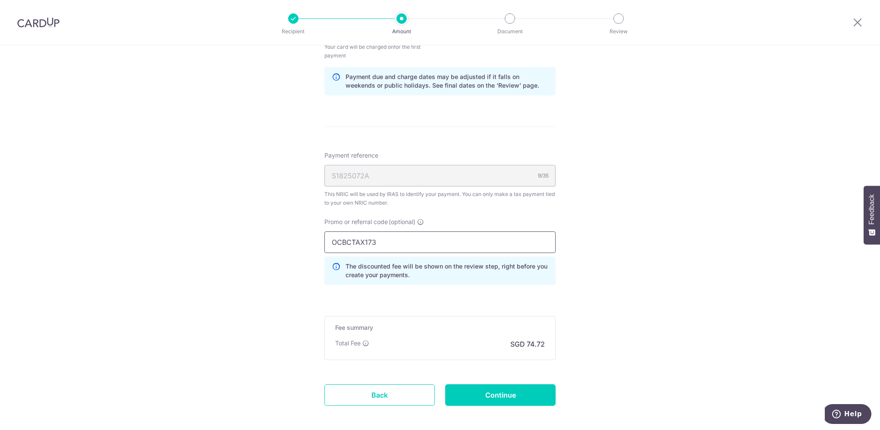
type input "OCBCTAX173"
click at [485, 392] on input "Continue" at bounding box center [500, 395] width 110 height 22
type input "Create Schedule"
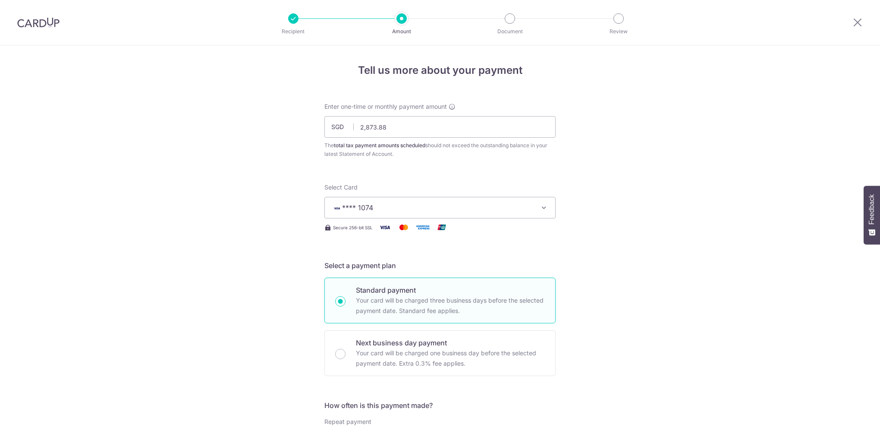
scroll to position [466, 0]
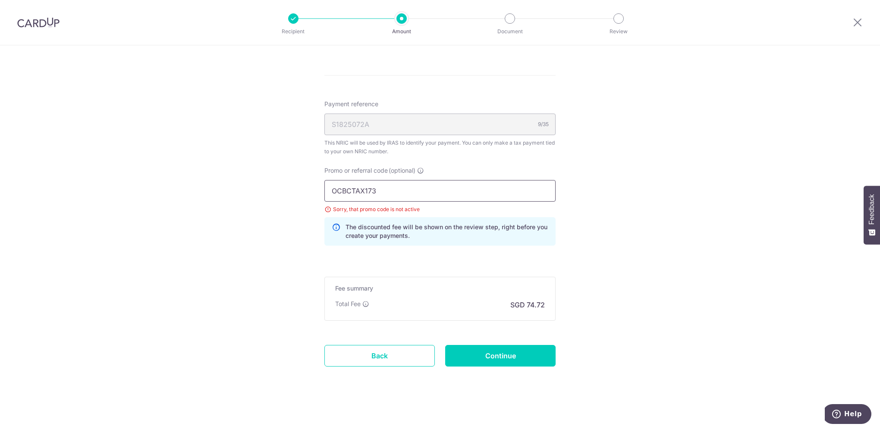
drag, startPoint x: 381, startPoint y: 190, endPoint x: 331, endPoint y: 190, distance: 50.5
click at [331, 190] on input "OCBCTAX173" at bounding box center [439, 191] width 231 height 22
type input "VTAX25R"
click at [650, 233] on div "Tell us more about your payment Enter one-time or monthly payment amount SGD 2,…" at bounding box center [440, 5] width 880 height 852
click at [516, 355] on input "Continue" at bounding box center [500, 356] width 110 height 22
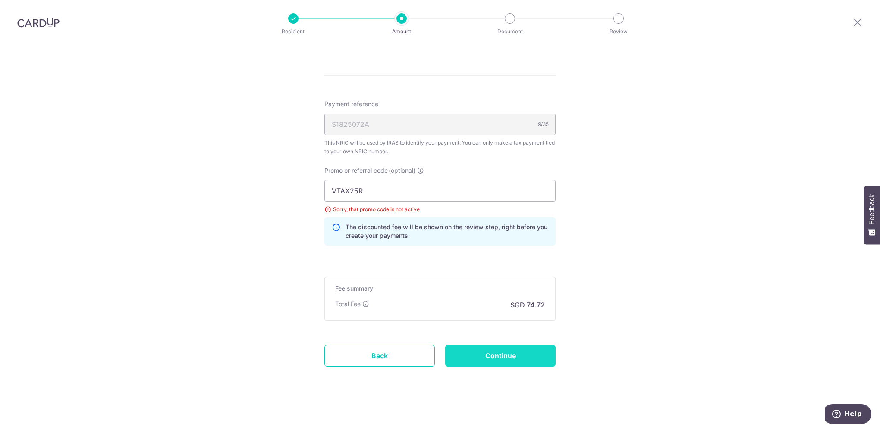
type input "Update Schedule"
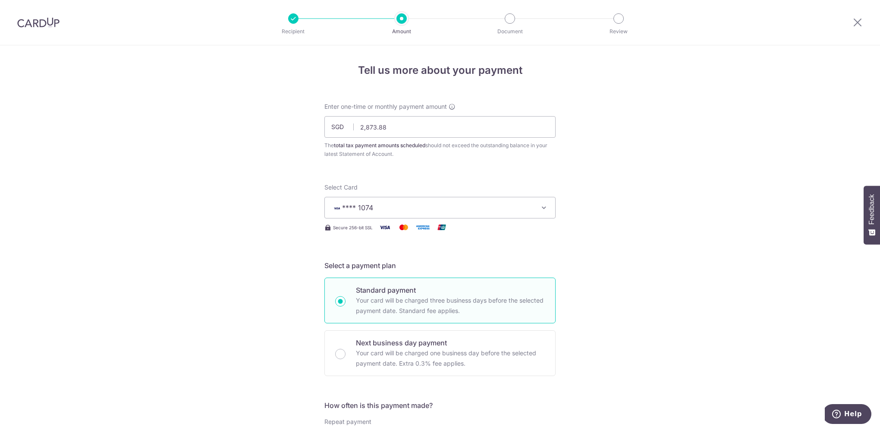
scroll to position [216, 0]
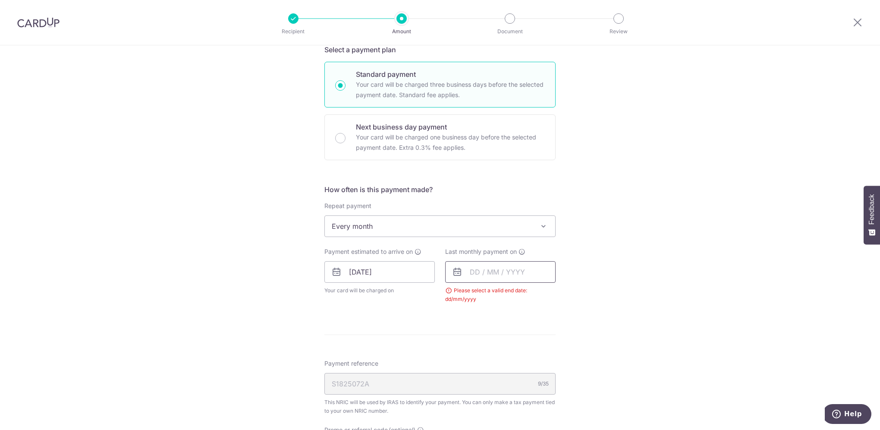
click at [483, 271] on input "text" at bounding box center [500, 272] width 110 height 22
click at [502, 293] on select "Sep Oct Nov Dec" at bounding box center [494, 295] width 23 height 7
click at [536, 293] on select "2025 2026" at bounding box center [534, 295] width 23 height 7
click at [502, 294] on select "Jan Feb Mar Apr May Jun [DATE] Aug Sep Oct" at bounding box center [494, 295] width 23 height 7
click at [496, 384] on link "24" at bounding box center [497, 385] width 14 height 14
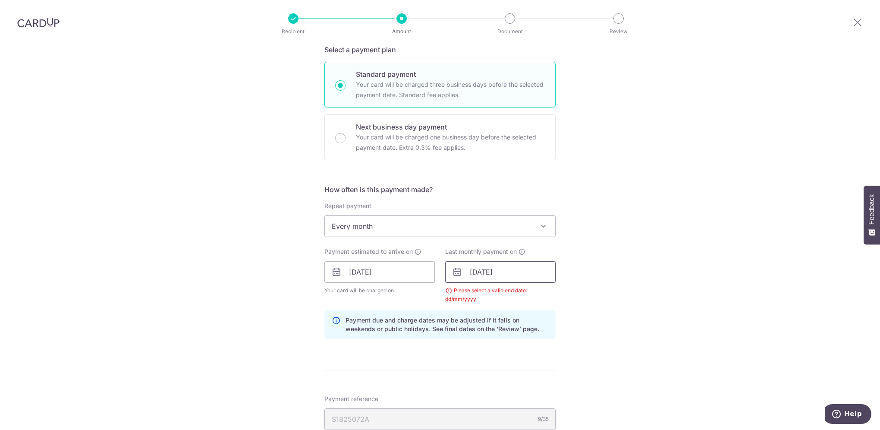
click at [505, 274] on input "[DATE]" at bounding box center [500, 272] width 110 height 22
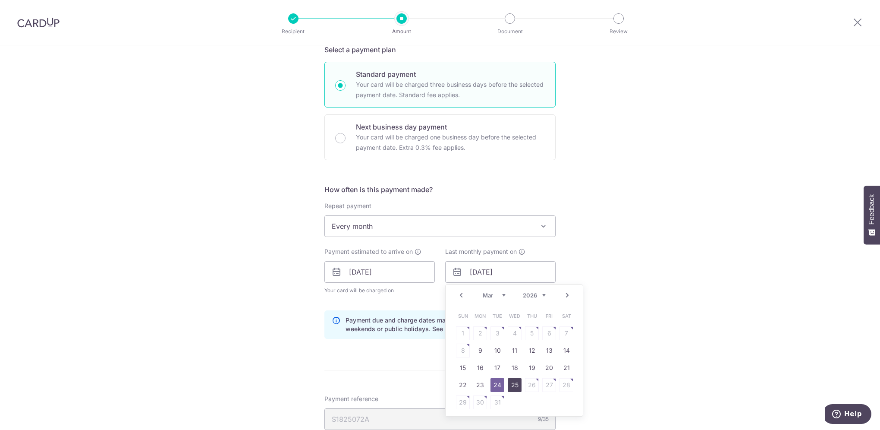
click at [511, 386] on link "25" at bounding box center [515, 385] width 14 height 14
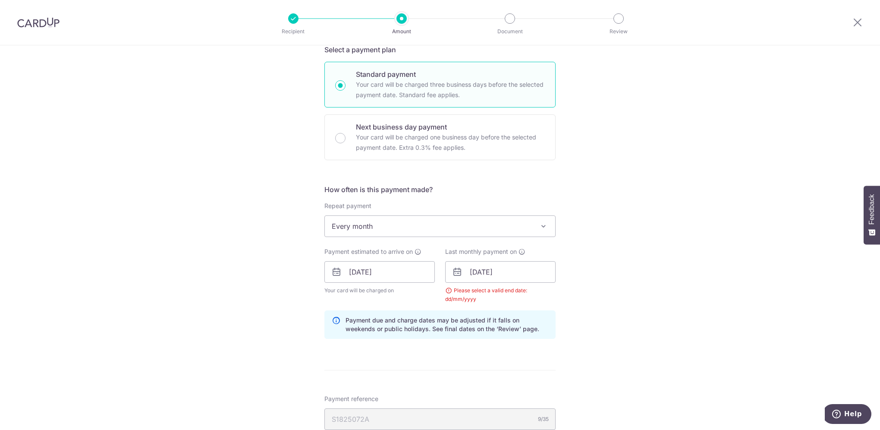
click at [664, 320] on div "Tell us more about your payment Enter one-time or monthly payment amount SGD 2,…" at bounding box center [440, 252] width 880 height 845
click at [507, 272] on input "[DATE]" at bounding box center [500, 272] width 110 height 22
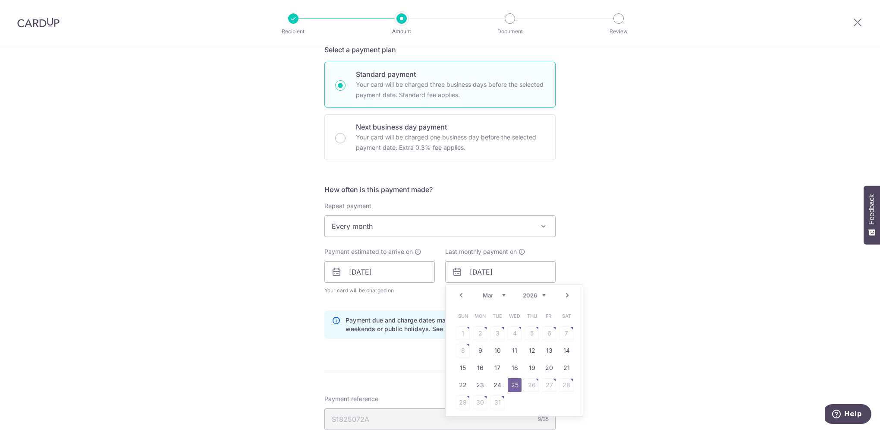
click at [503, 295] on select "Jan Feb Mar Apr May Jun [DATE] Aug Sep Oct" at bounding box center [494, 295] width 23 height 7
click at [502, 295] on select "Jan Feb Mar Apr May Jun [DATE] Aug Sep Oct" at bounding box center [494, 295] width 23 height 7
click at [495, 384] on link "24" at bounding box center [497, 385] width 14 height 14
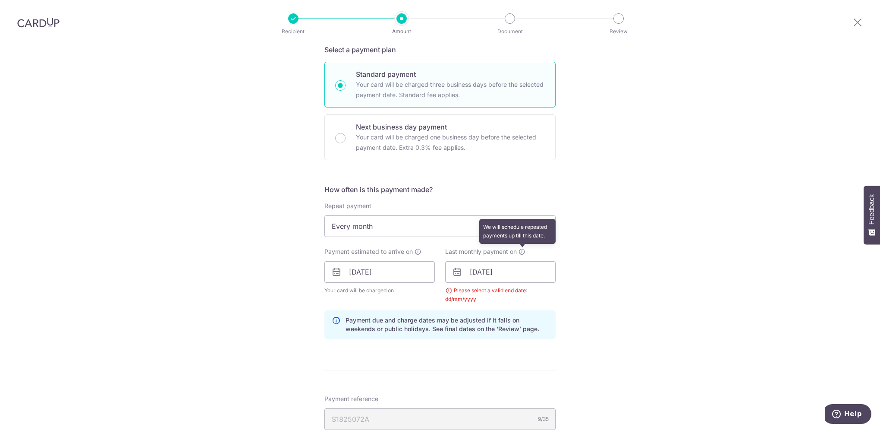
click at [520, 251] on icon at bounding box center [521, 251] width 7 height 7
click at [507, 270] on input "[DATE]" at bounding box center [500, 272] width 110 height 22
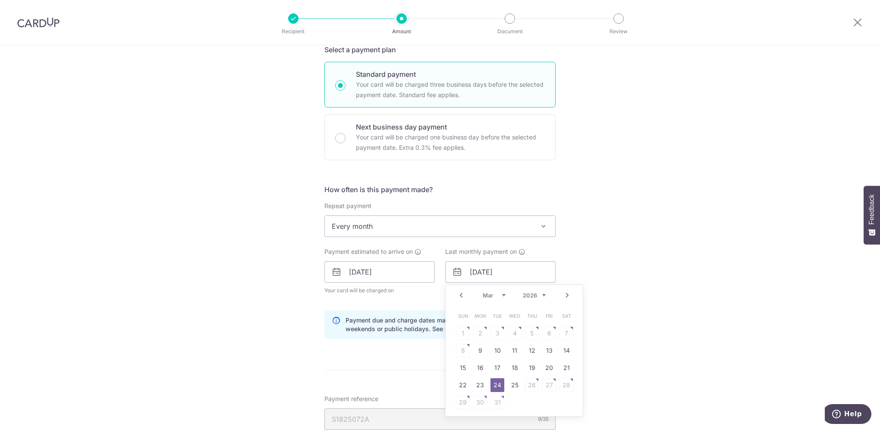
click at [511, 392] on td "25" at bounding box center [514, 384] width 17 height 17
type input "[DATE]"
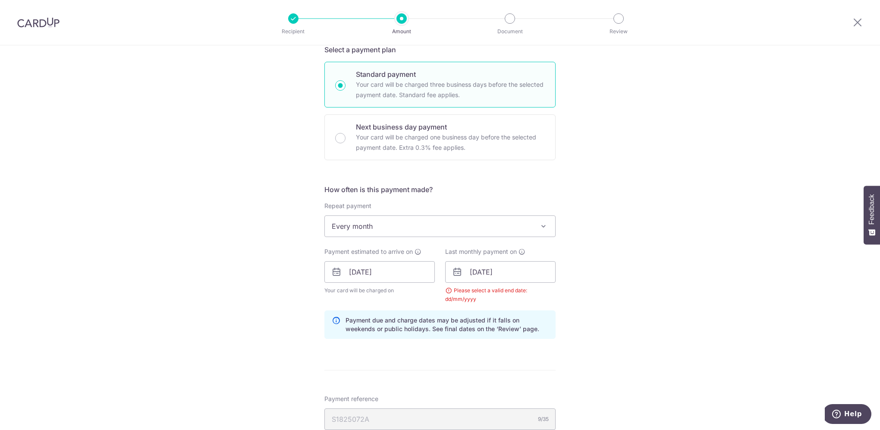
click at [568, 286] on div "Tell us more about your payment Enter one-time or monthly payment amount SGD 2,…" at bounding box center [440, 252] width 880 height 845
click at [567, 314] on div "Tell us more about your payment Enter one-time or monthly payment amount SGD 2,…" at bounding box center [440, 252] width 880 height 845
click at [447, 268] on input "[DATE]" at bounding box center [500, 272] width 110 height 22
click at [669, 268] on div "Tell us more about your payment Enter one-time or monthly payment amount SGD 2,…" at bounding box center [440, 252] width 880 height 845
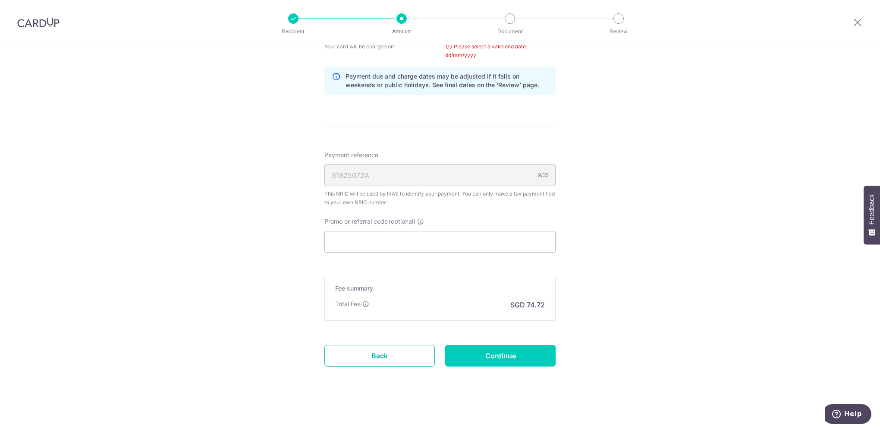
click at [382, 351] on link "Back" at bounding box center [379, 356] width 110 height 22
